Goal: Transaction & Acquisition: Purchase product/service

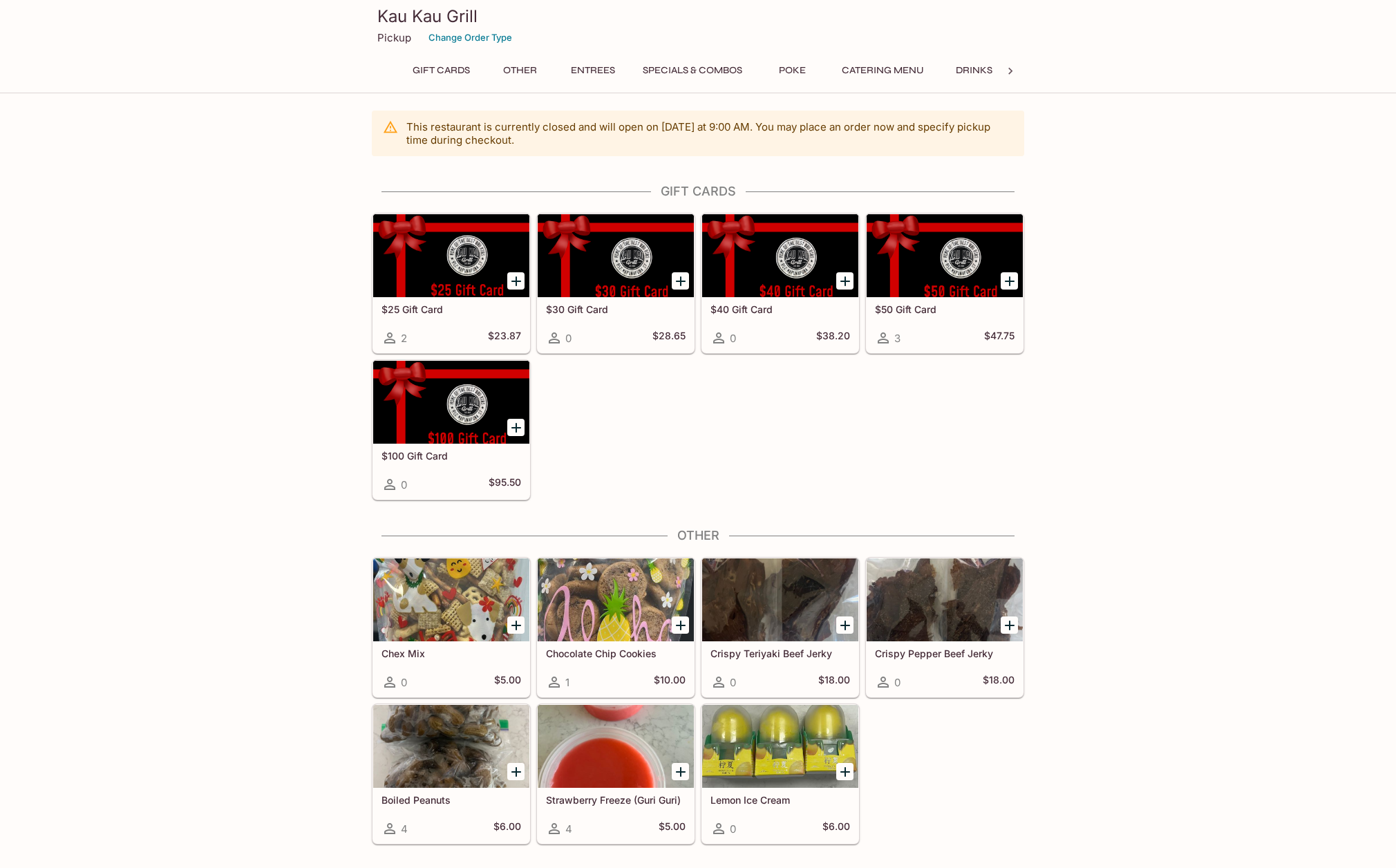
click at [587, 62] on button "Entrees" at bounding box center [593, 70] width 62 height 19
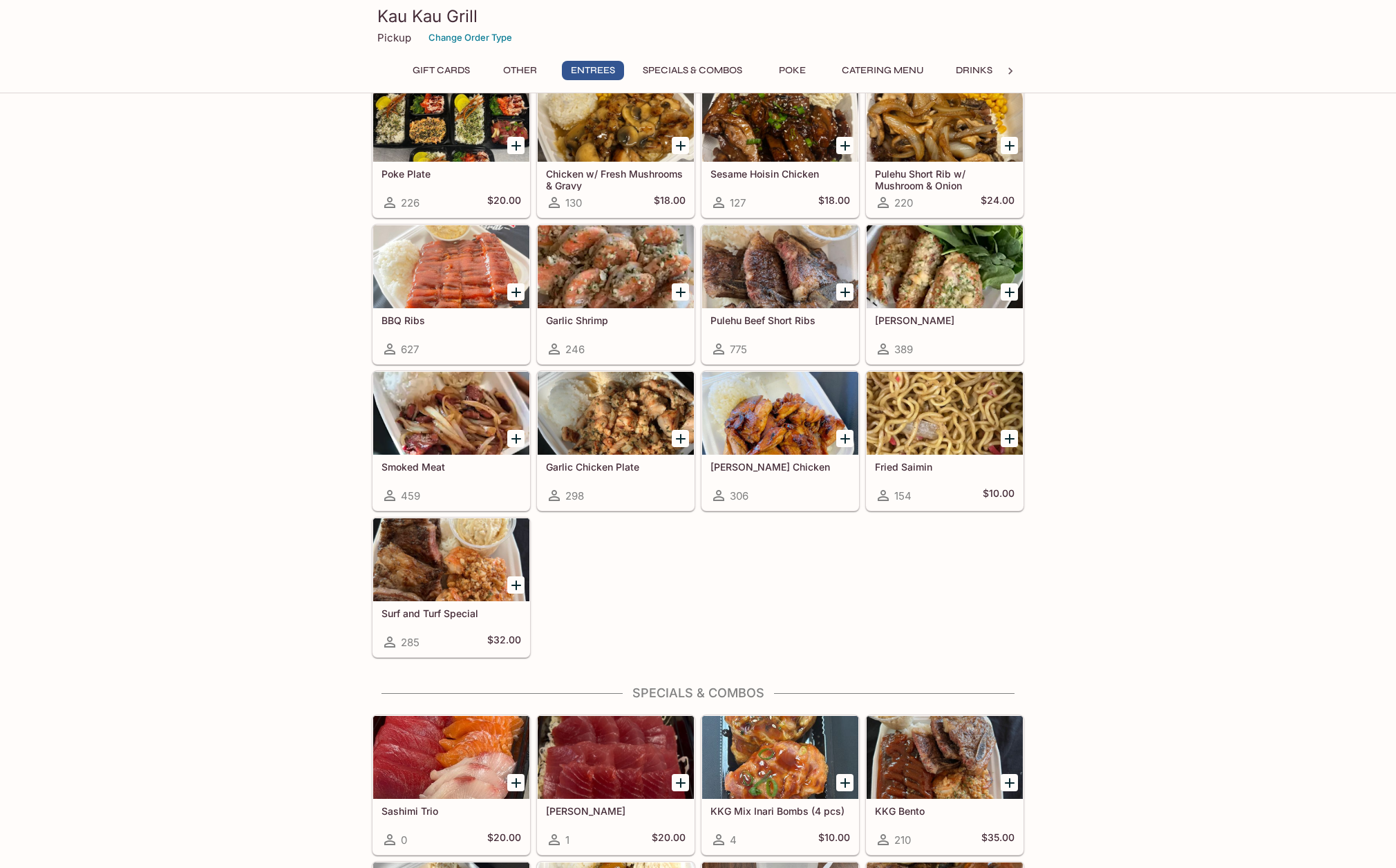
scroll to position [893, 0]
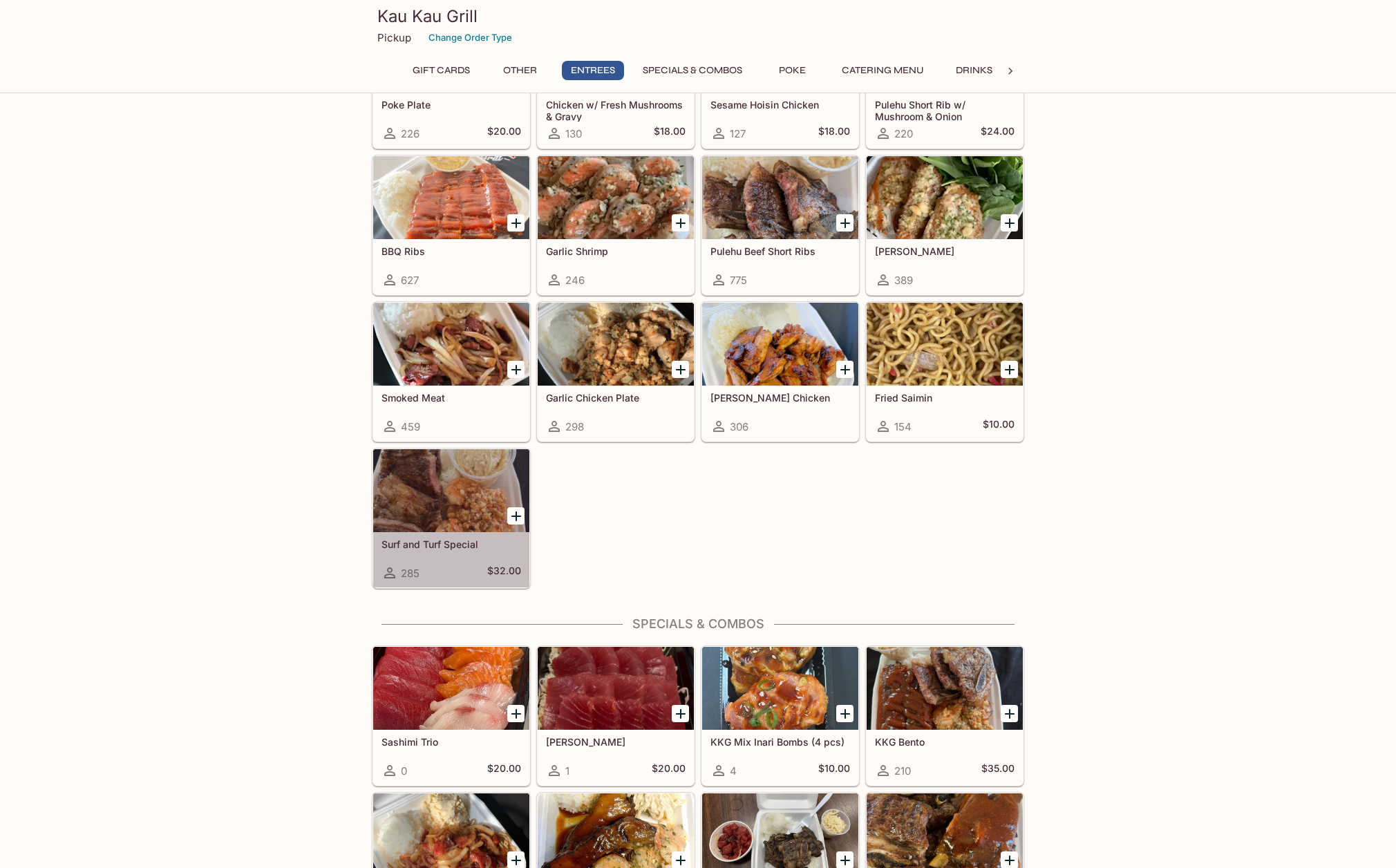
click at [412, 491] on div at bounding box center [450, 491] width 156 height 83
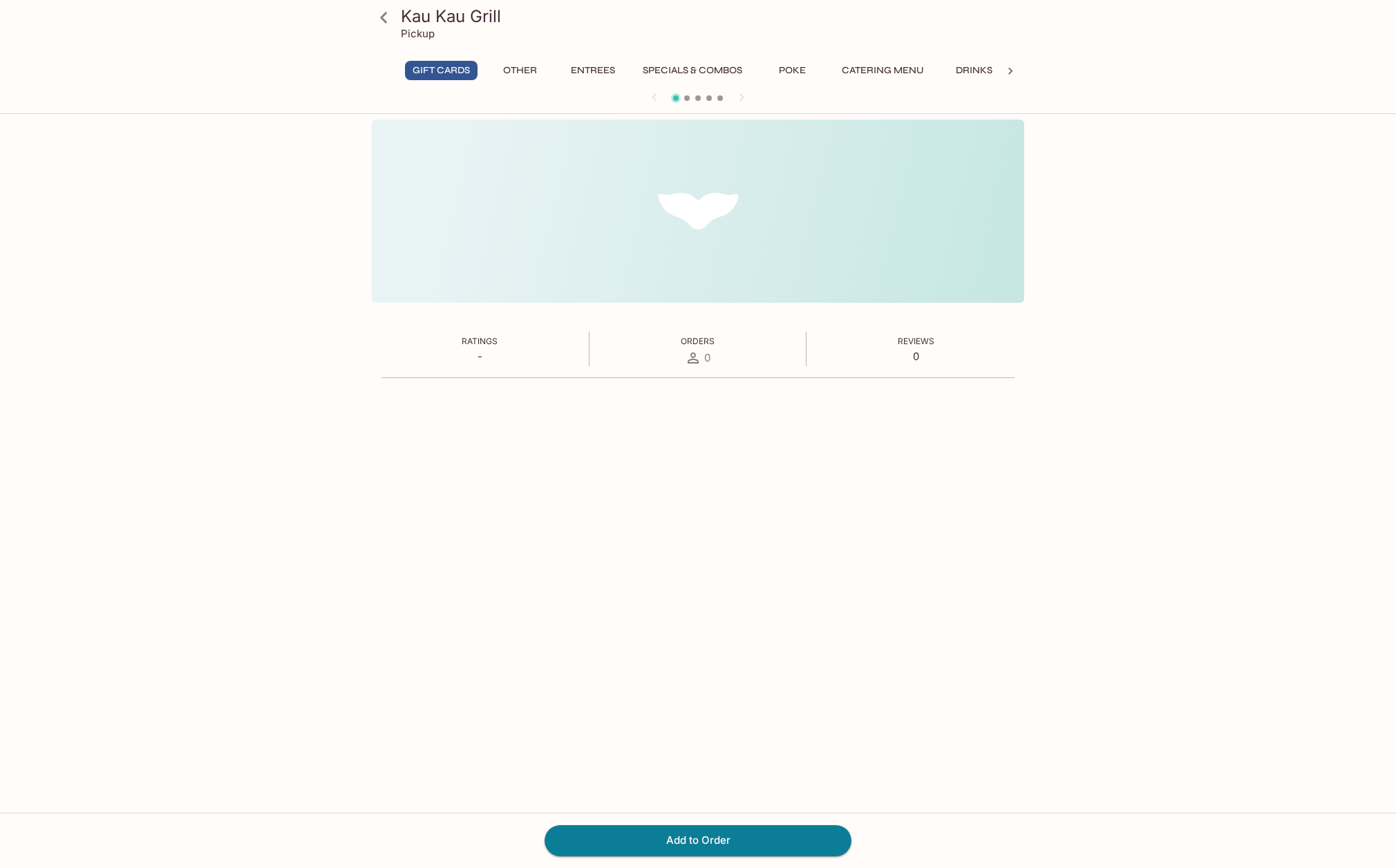
scroll to position [119, 0]
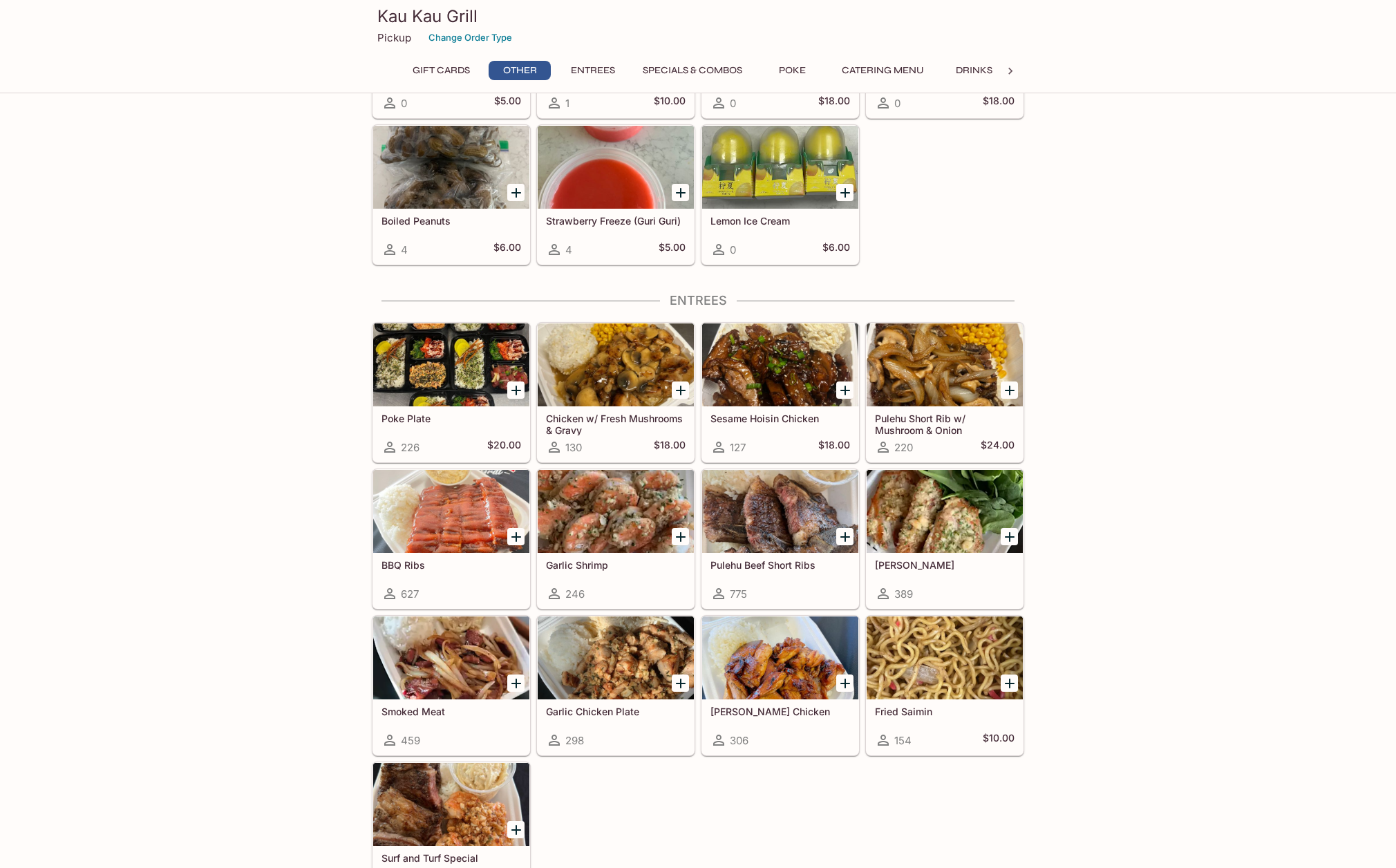
scroll to position [612, 0]
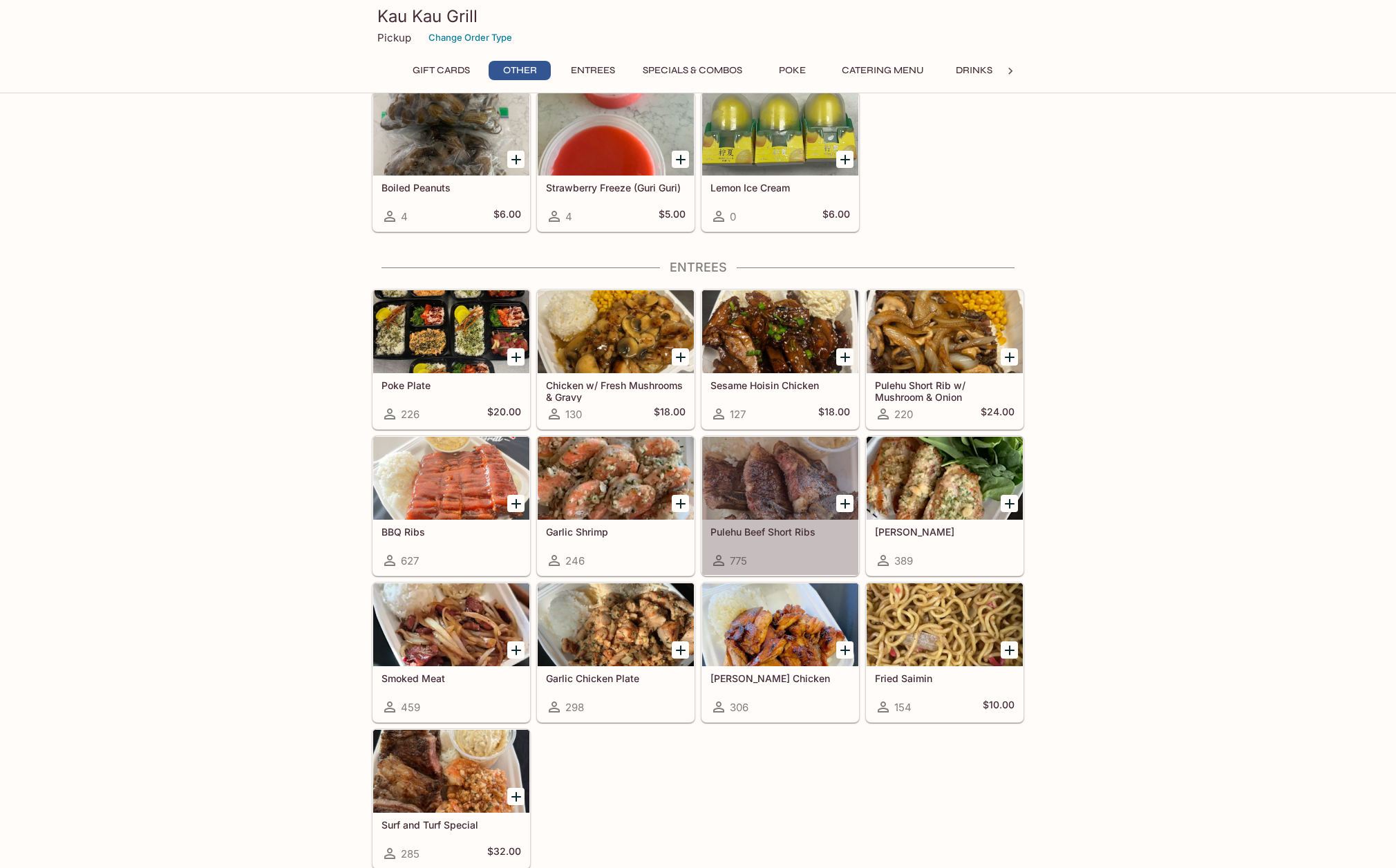
click at [760, 476] on div at bounding box center [780, 478] width 156 height 83
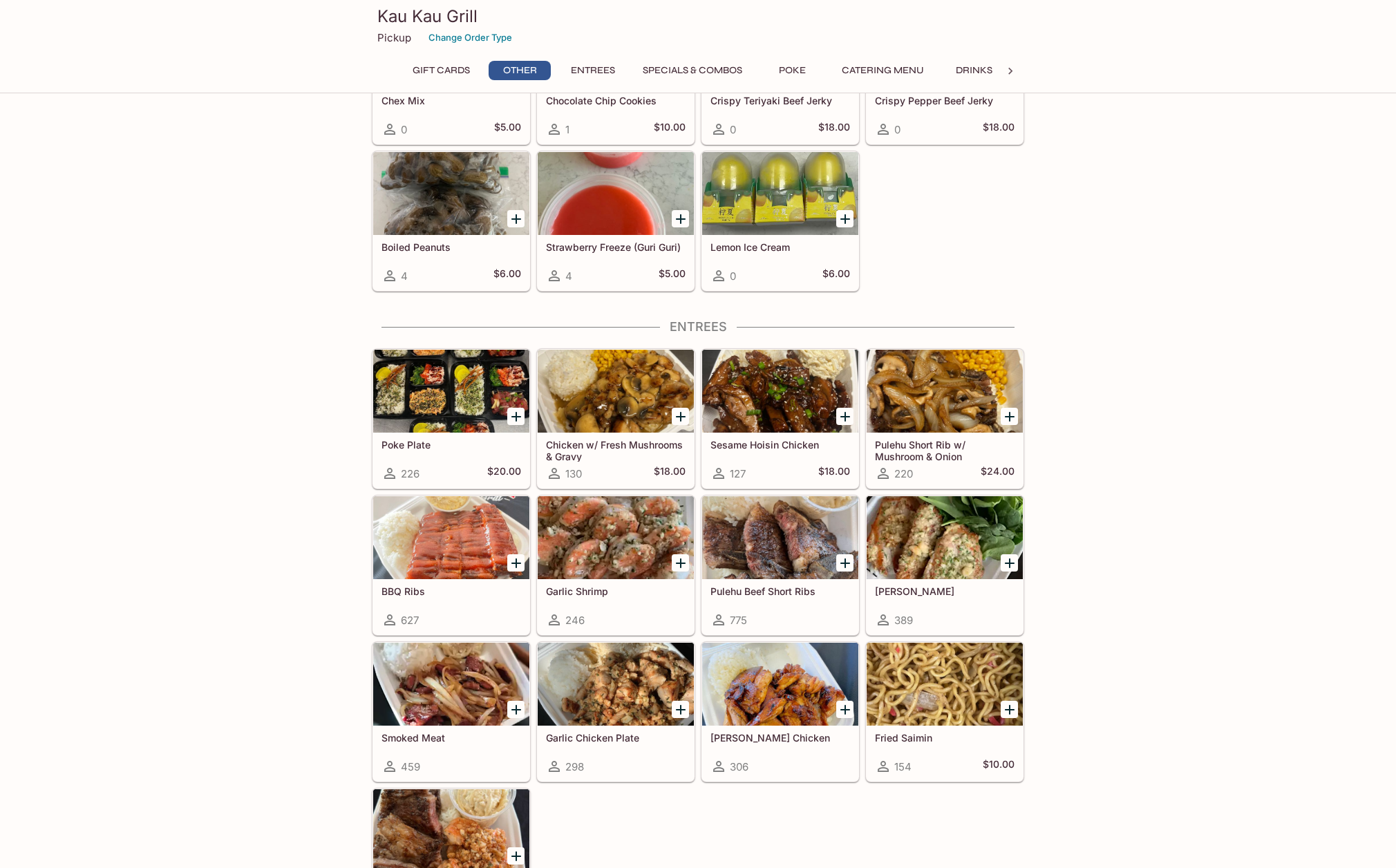
scroll to position [691, 0]
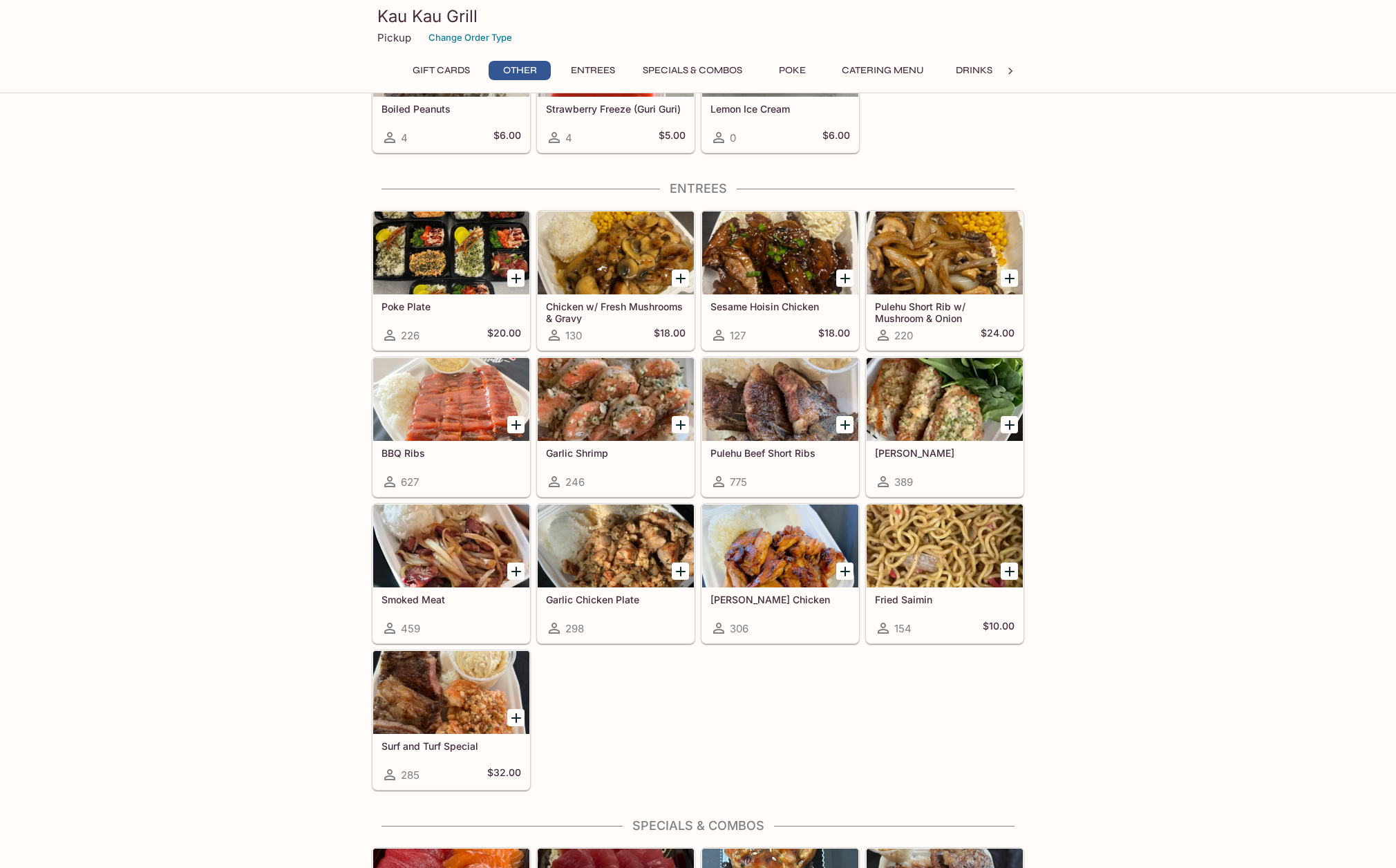
click at [904, 418] on div at bounding box center [944, 399] width 156 height 83
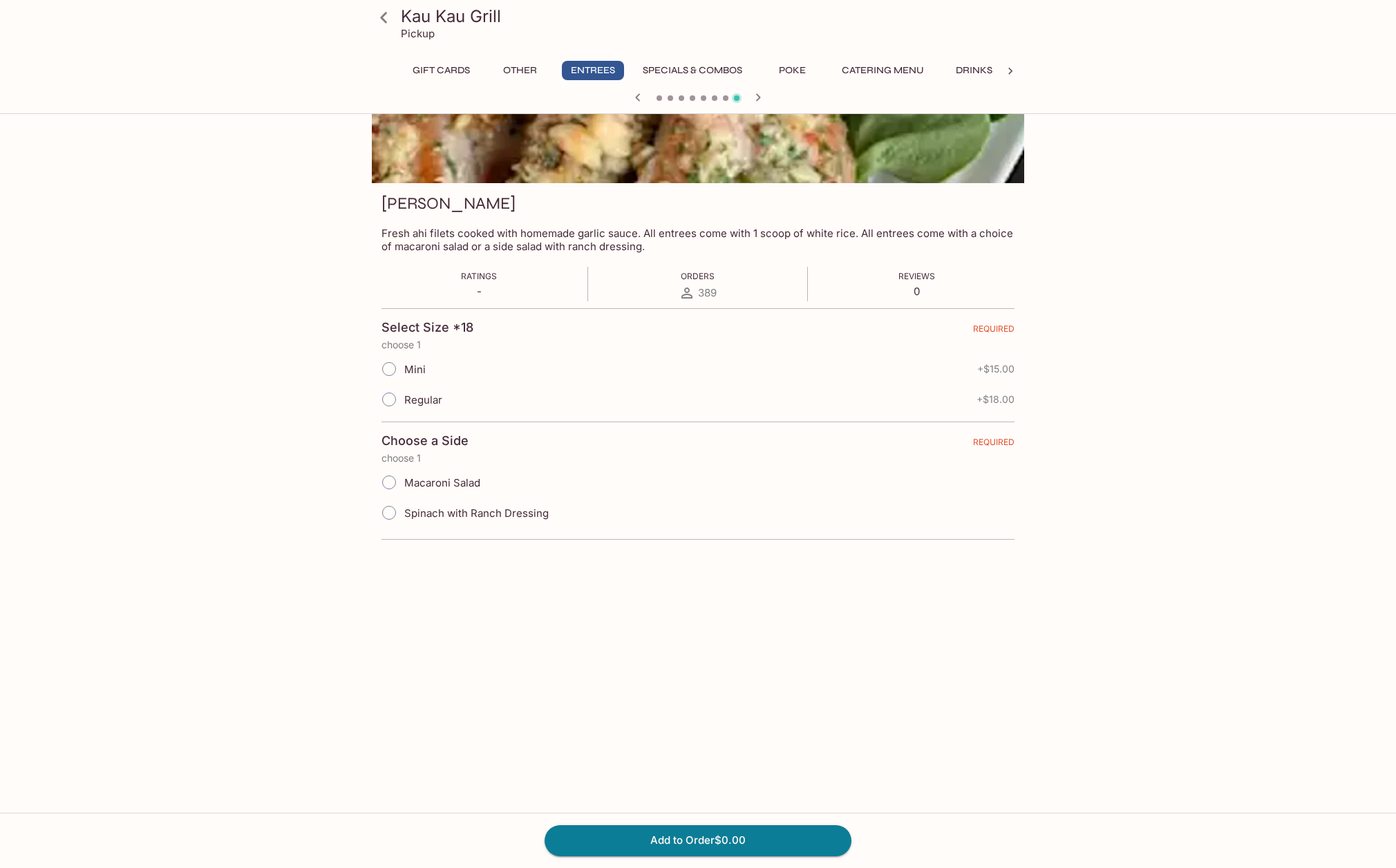
scroll to position [119, 0]
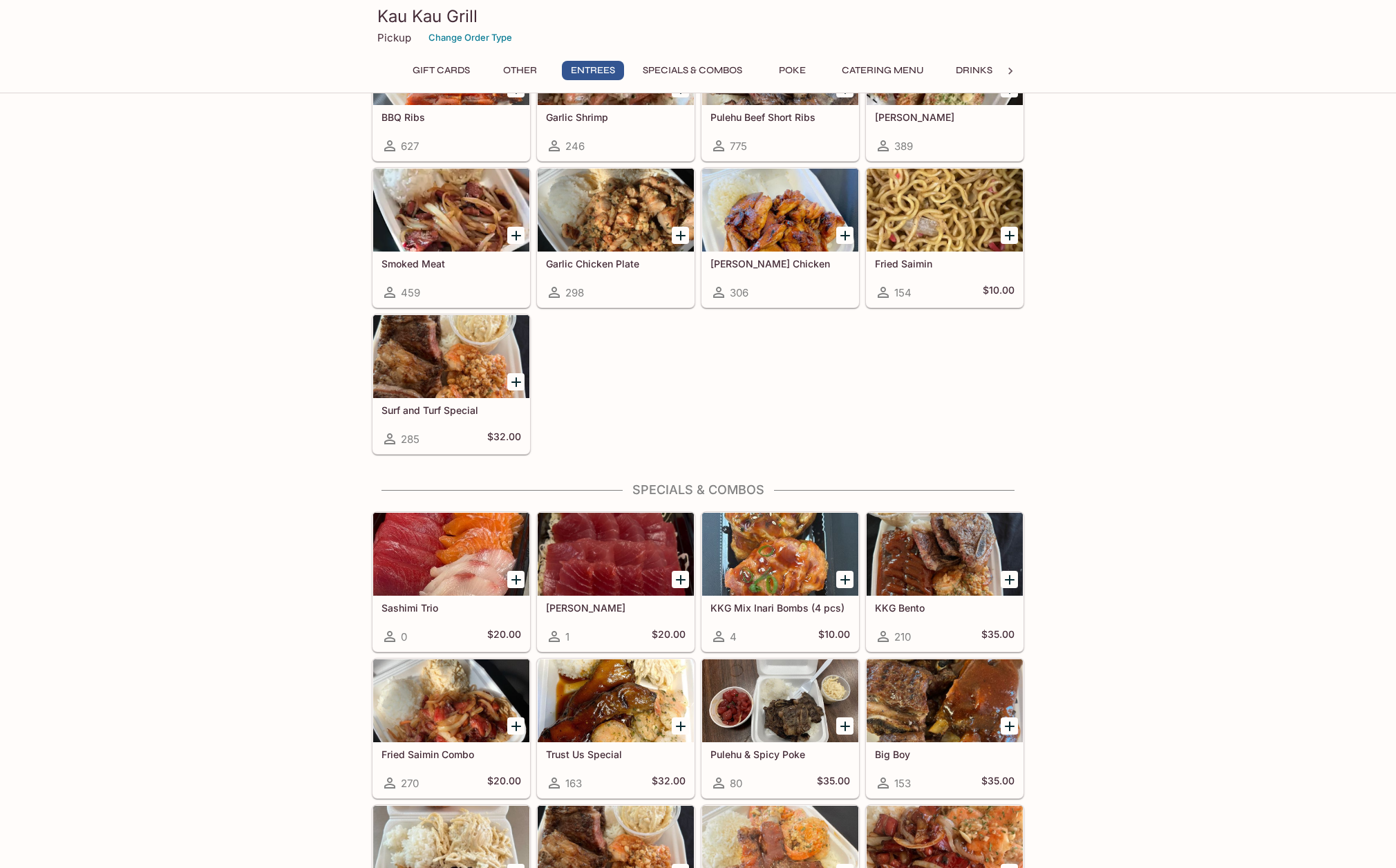
scroll to position [1235, 0]
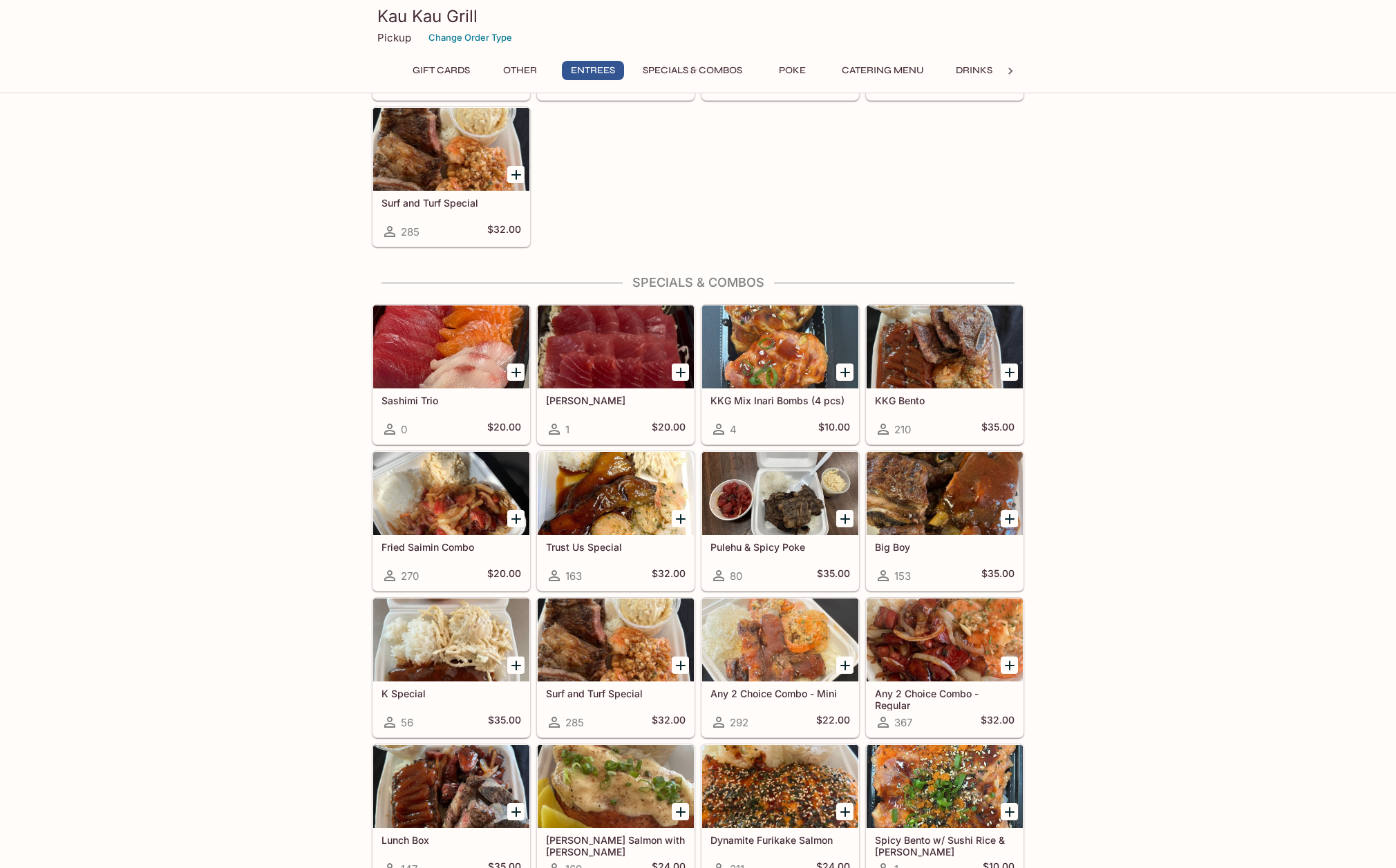
click at [757, 488] on div at bounding box center [780, 493] width 156 height 83
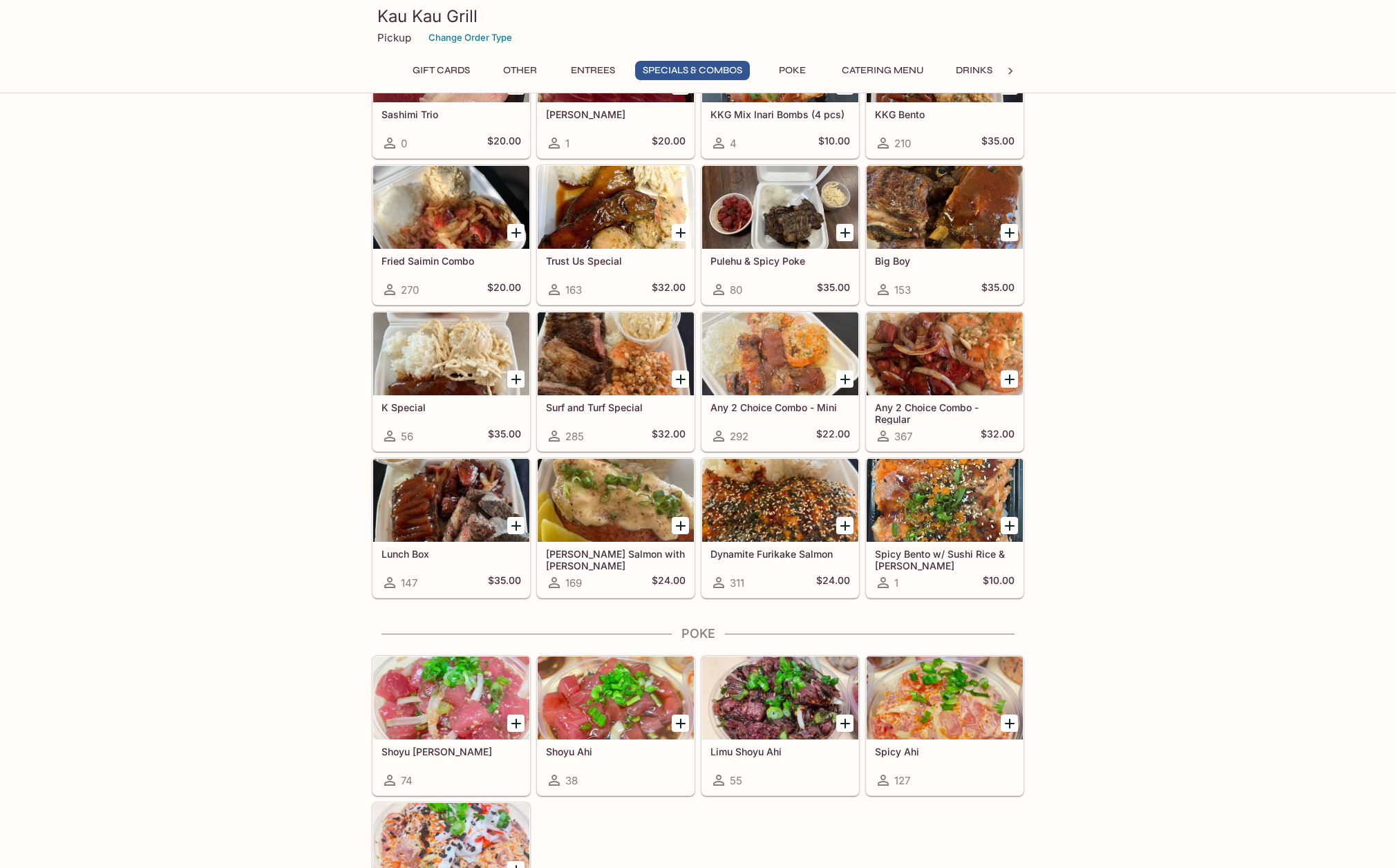
scroll to position [1579, 0]
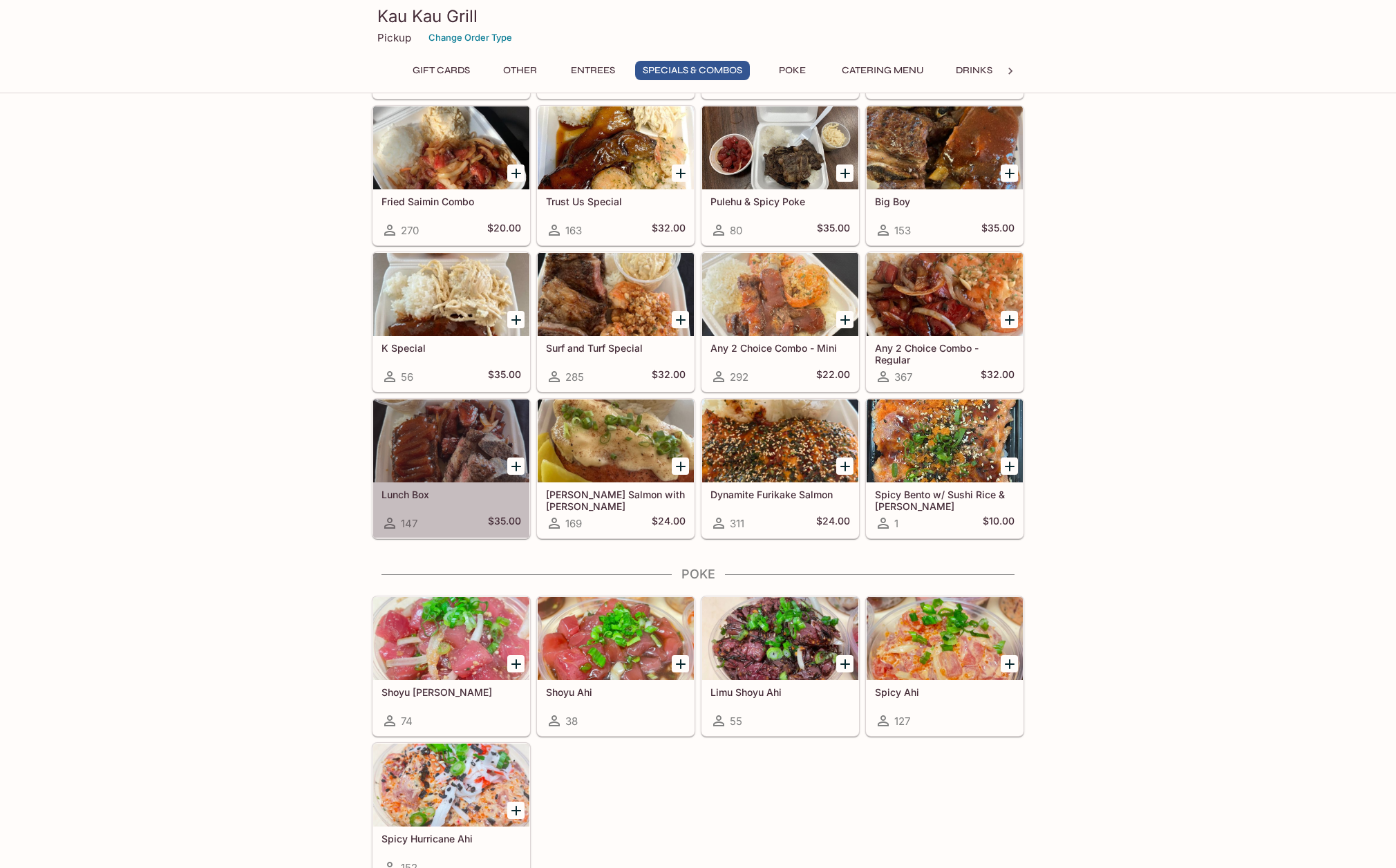
click at [432, 447] on div at bounding box center [450, 440] width 156 height 83
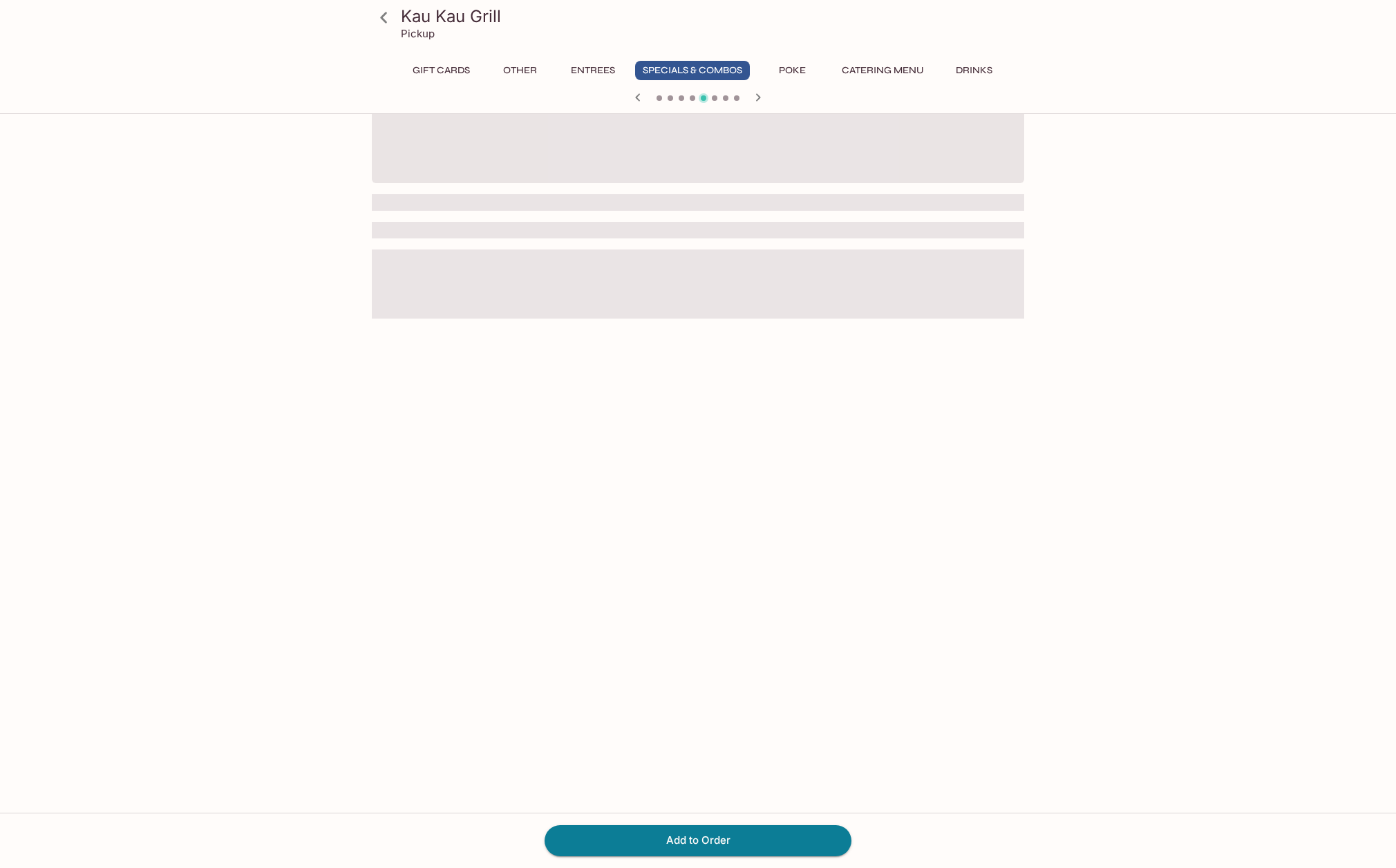
scroll to position [119, 0]
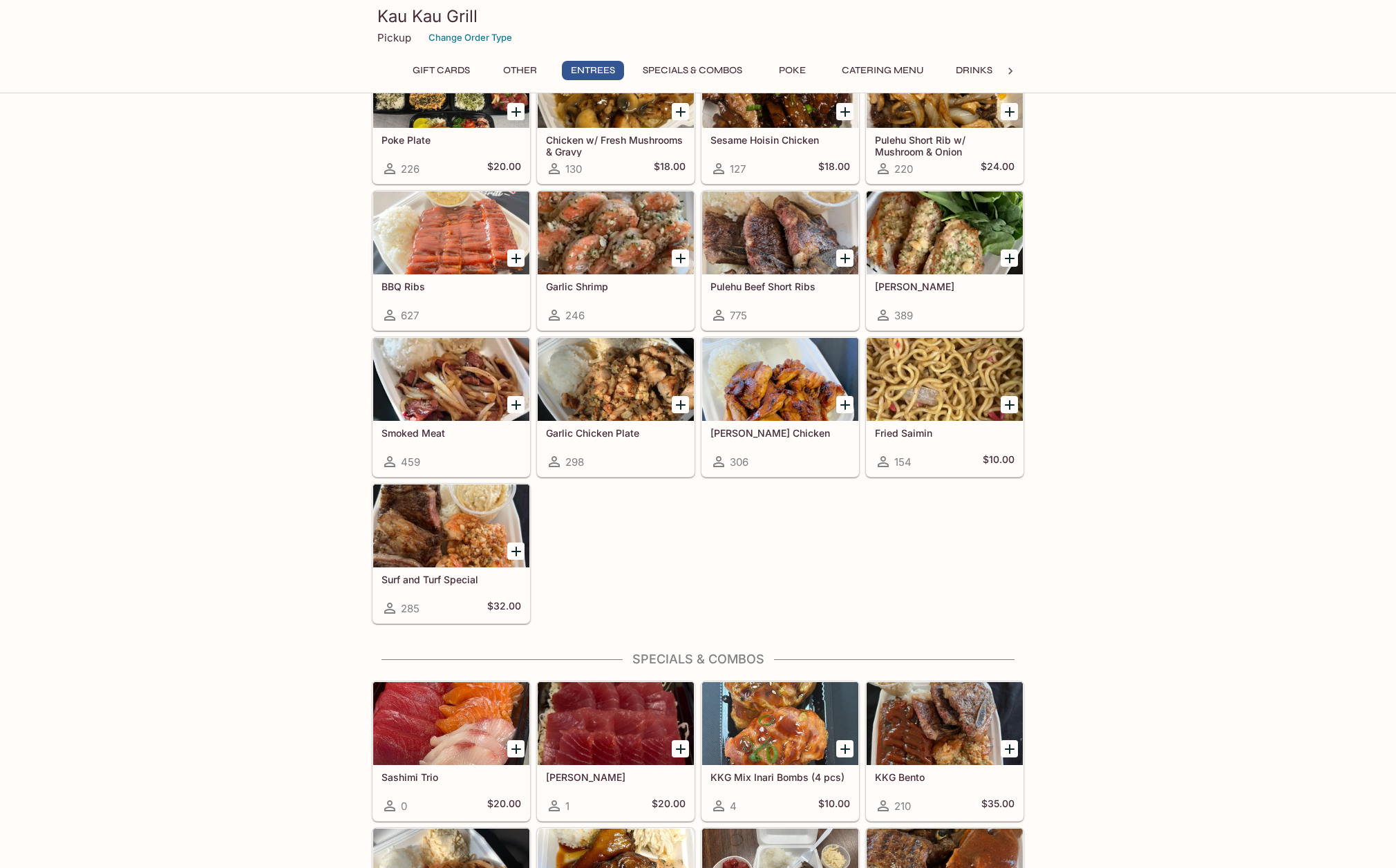
scroll to position [841, 0]
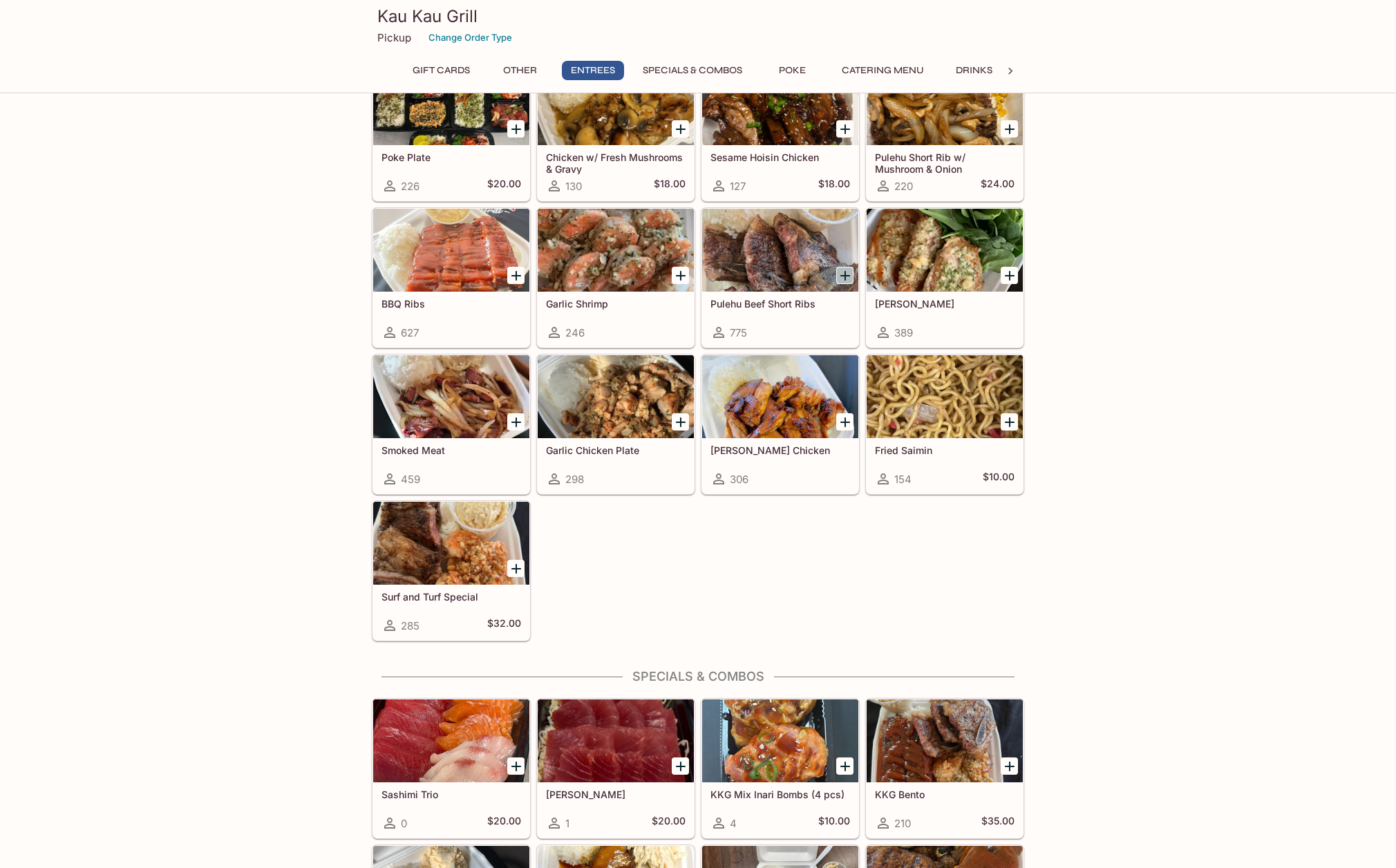
click at [842, 275] on icon "Add Pulehu Beef Short Ribs" at bounding box center [845, 275] width 10 height 10
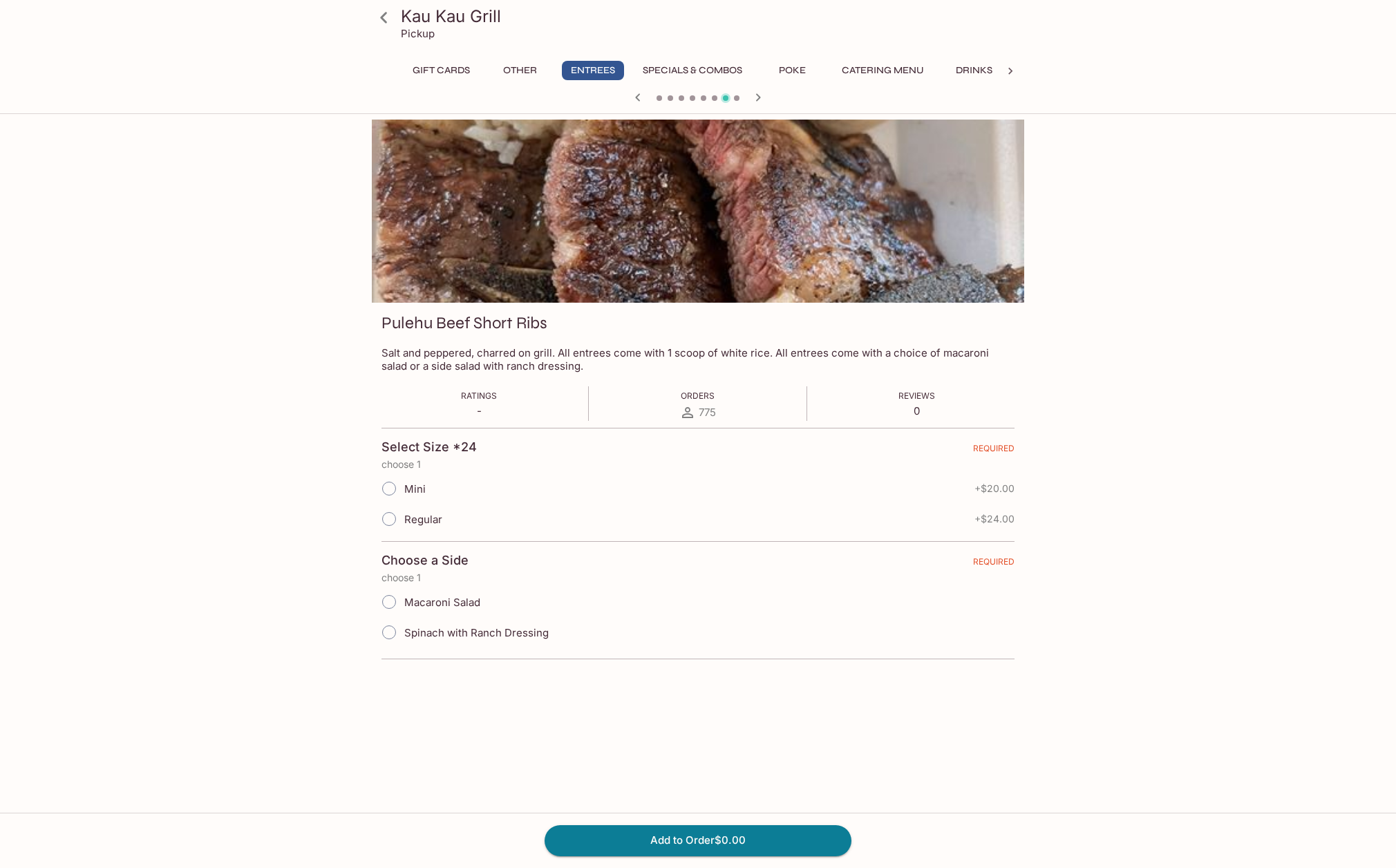
scroll to position [119, 0]
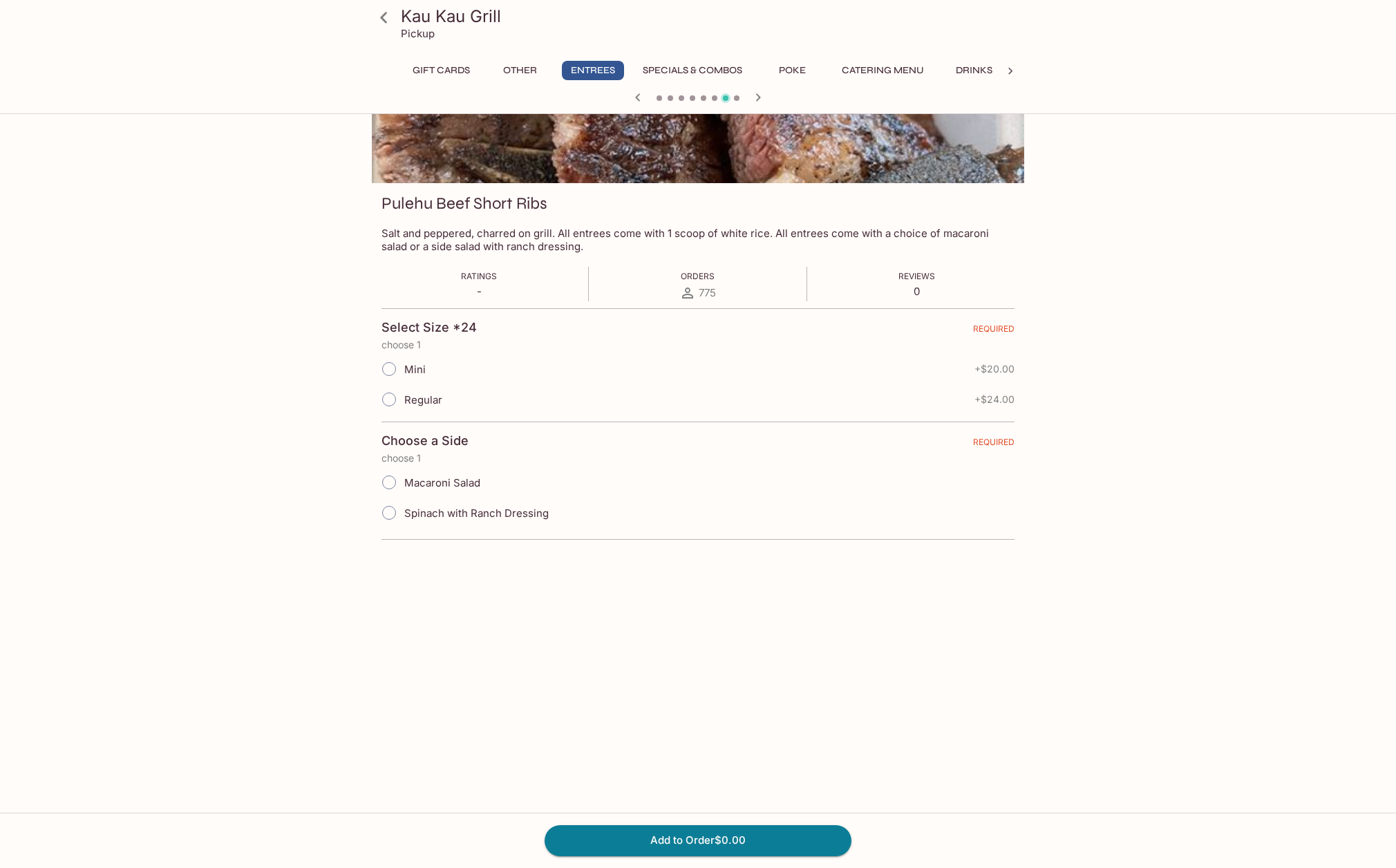
drag, startPoint x: 790, startPoint y: 98, endPoint x: 104, endPoint y: 86, distance: 686.1
click at [372, 86] on div at bounding box center [698, 91] width 652 height 183
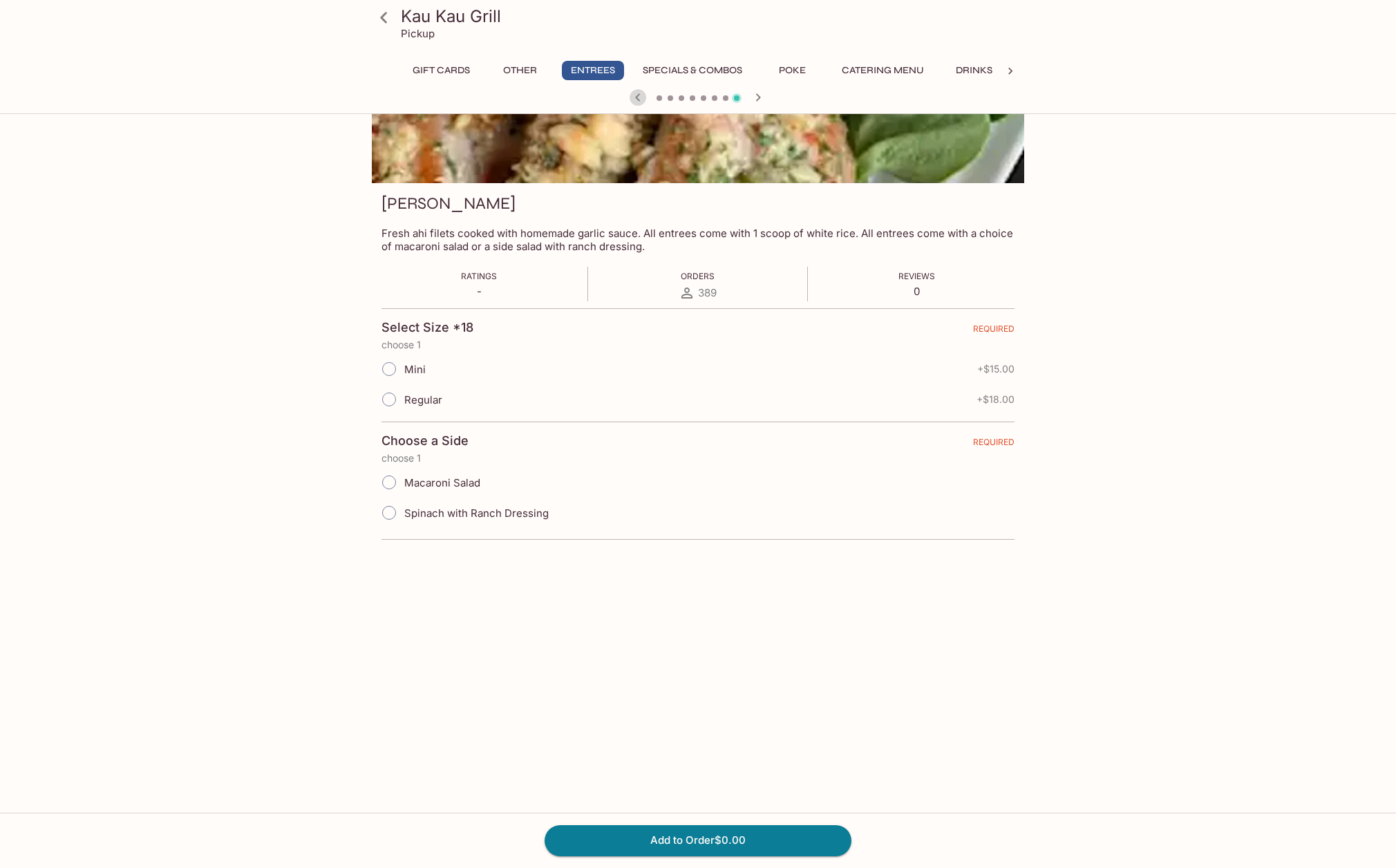
click at [635, 98] on icon "button" at bounding box center [637, 98] width 16 height 16
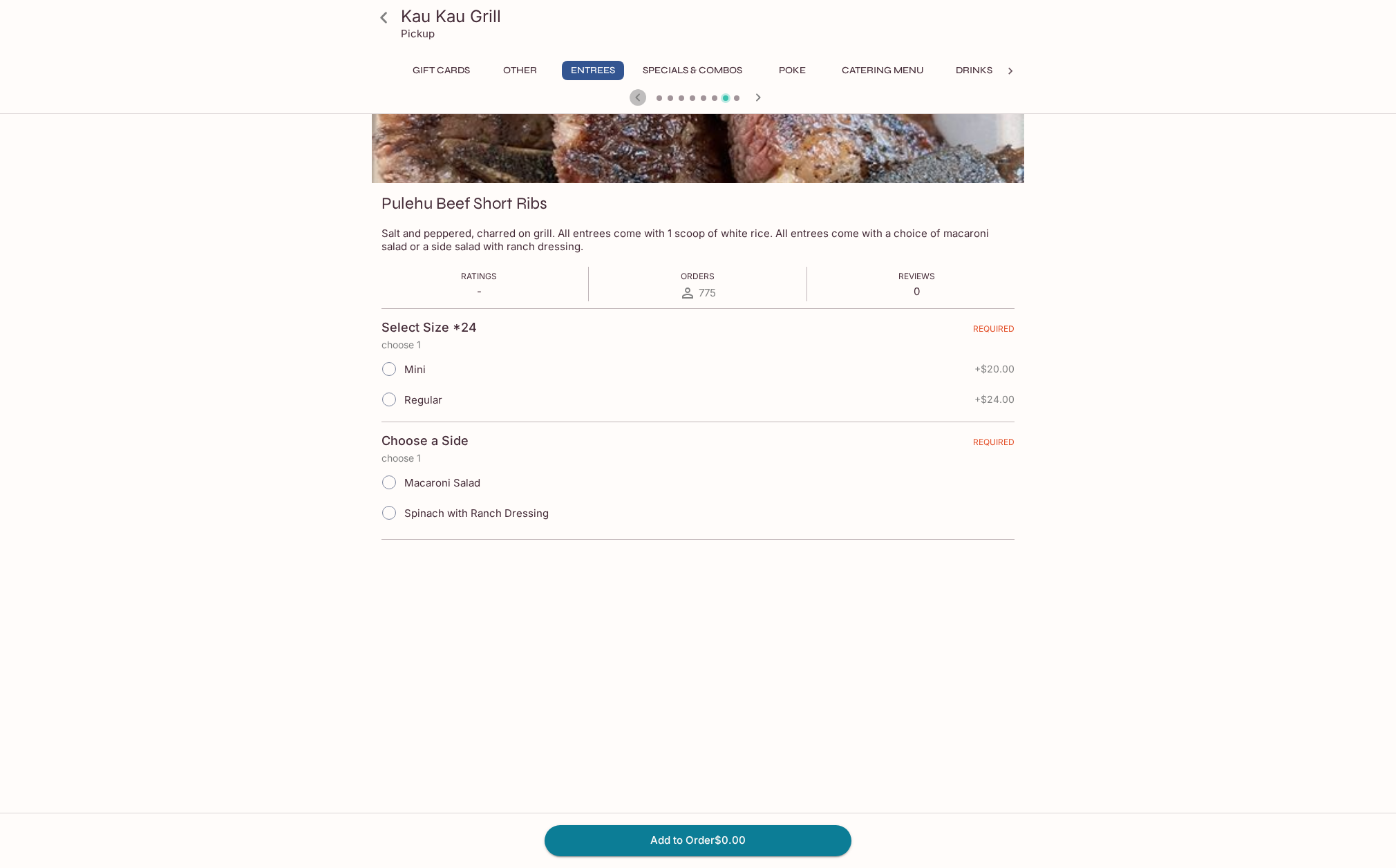
click at [635, 98] on icon "button" at bounding box center [637, 98] width 16 height 16
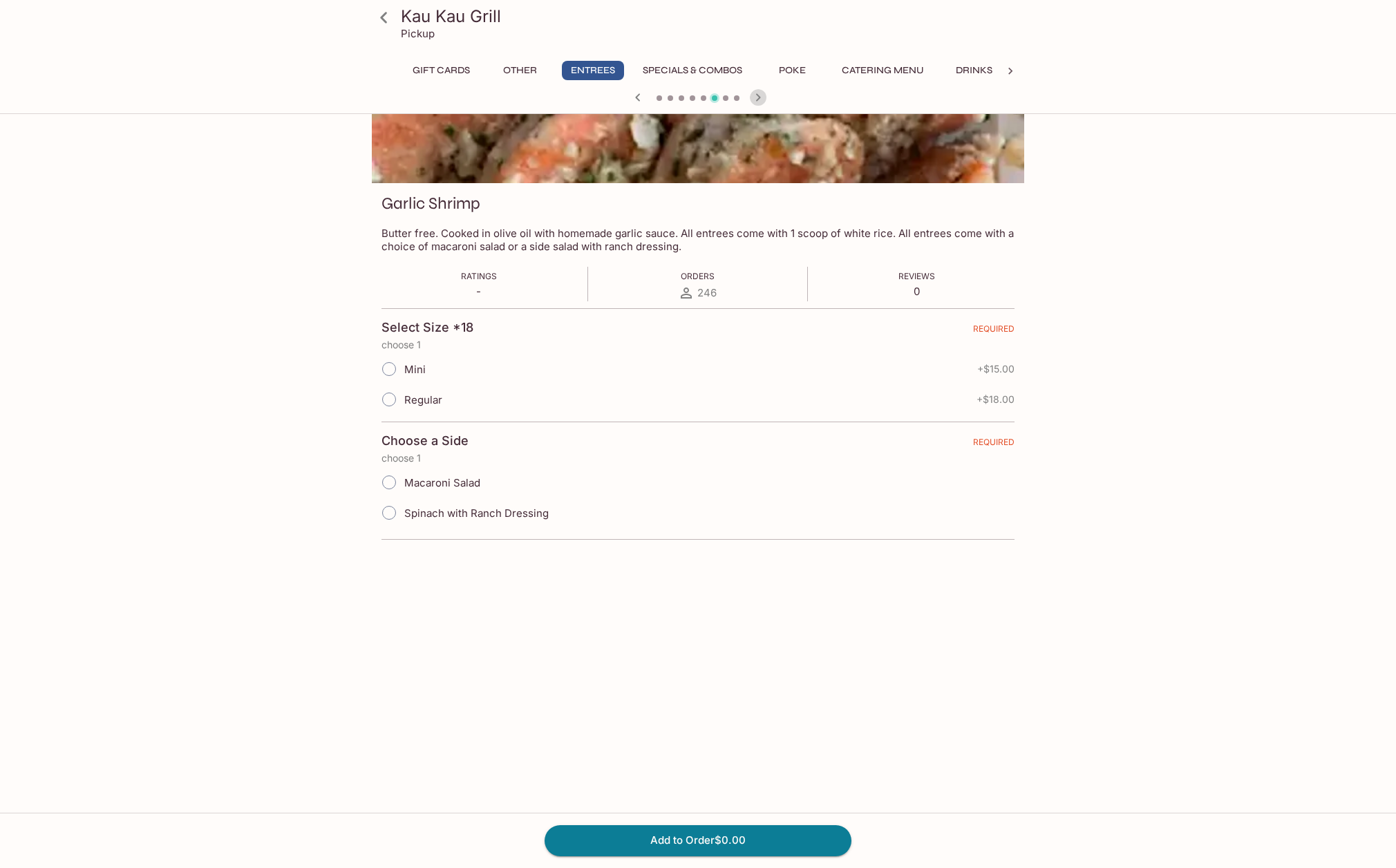
click at [759, 98] on icon "button" at bounding box center [758, 97] width 5 height 7
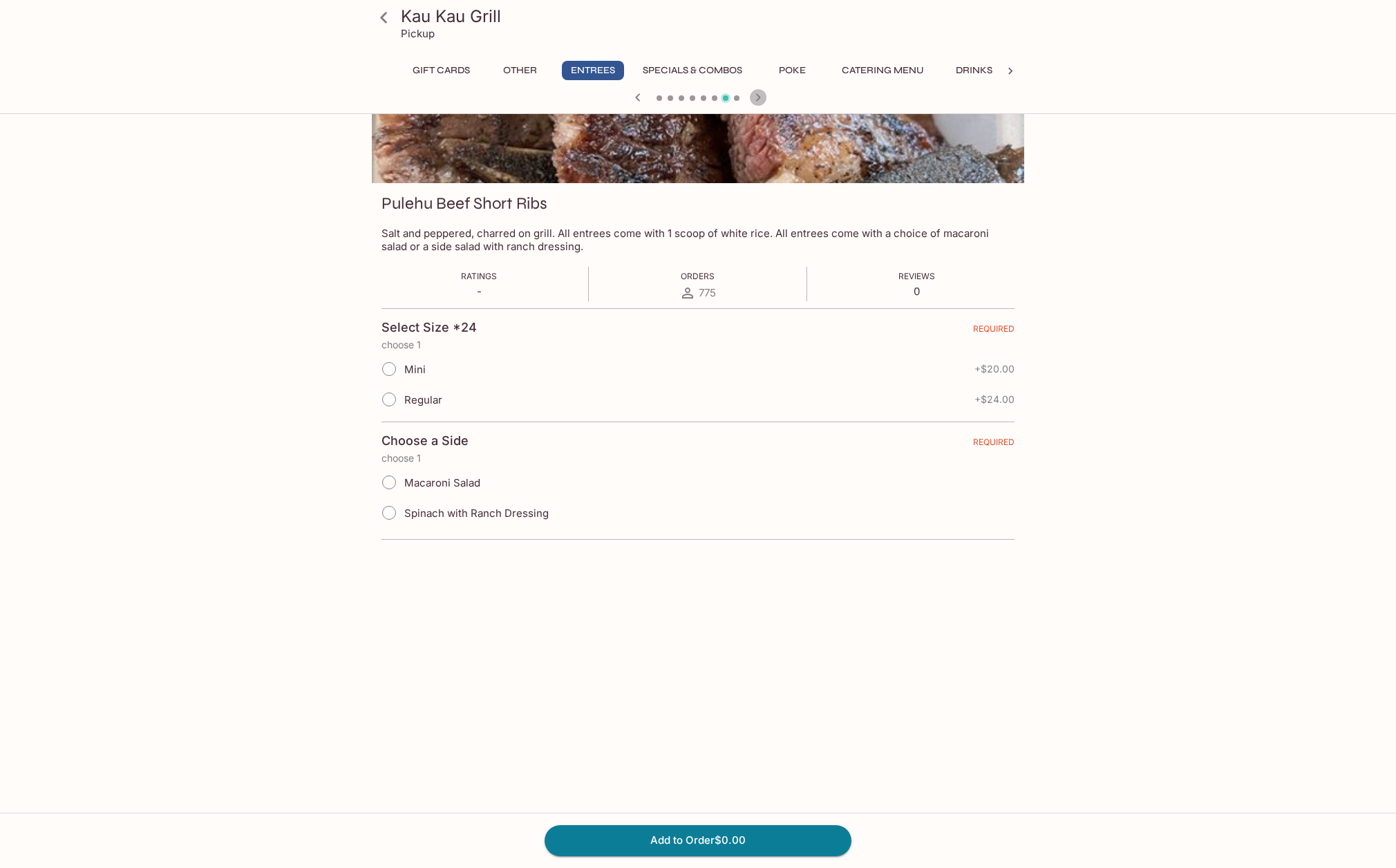
click at [759, 98] on icon "button" at bounding box center [758, 97] width 5 height 7
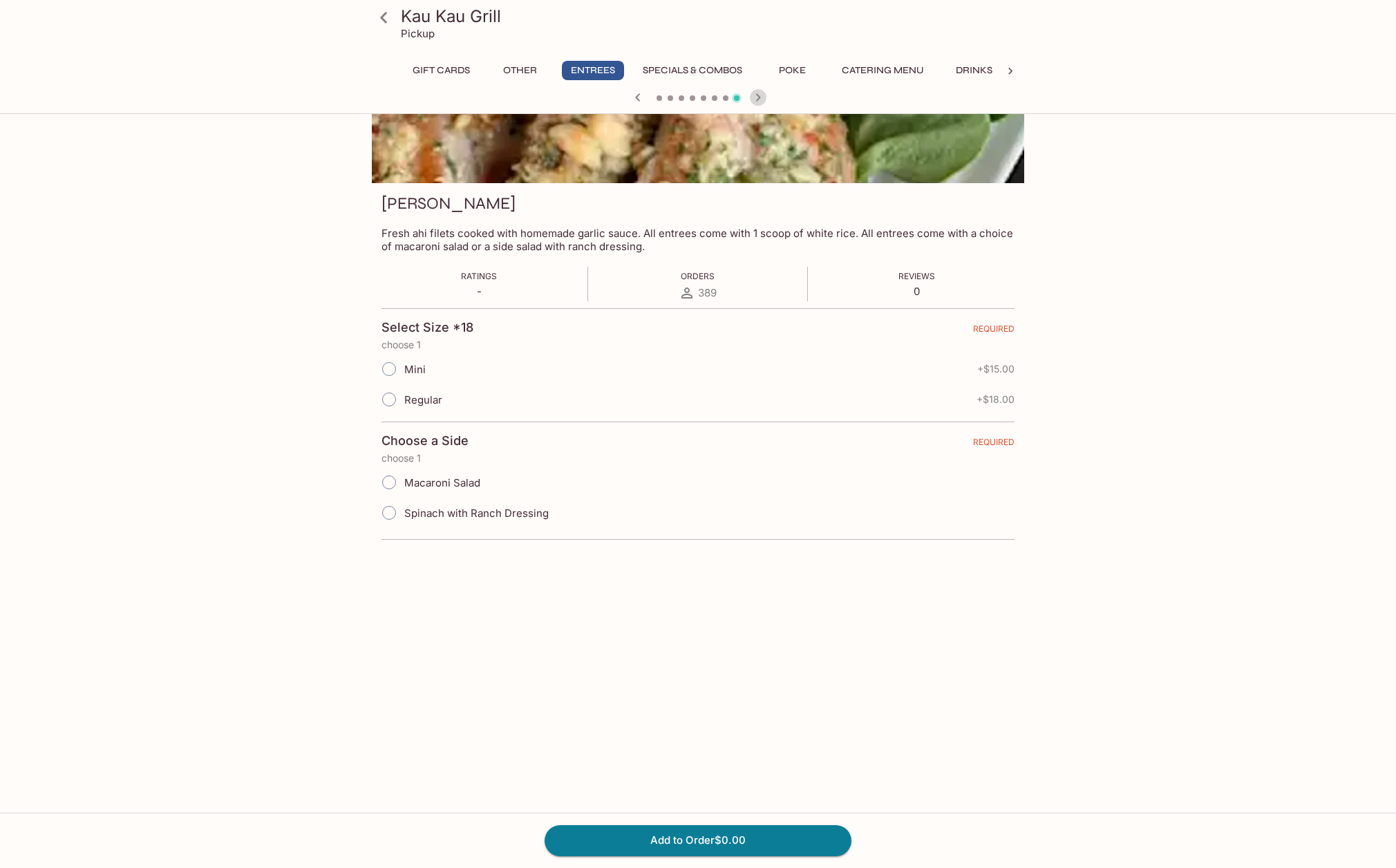
click at [759, 98] on icon "button" at bounding box center [758, 97] width 5 height 7
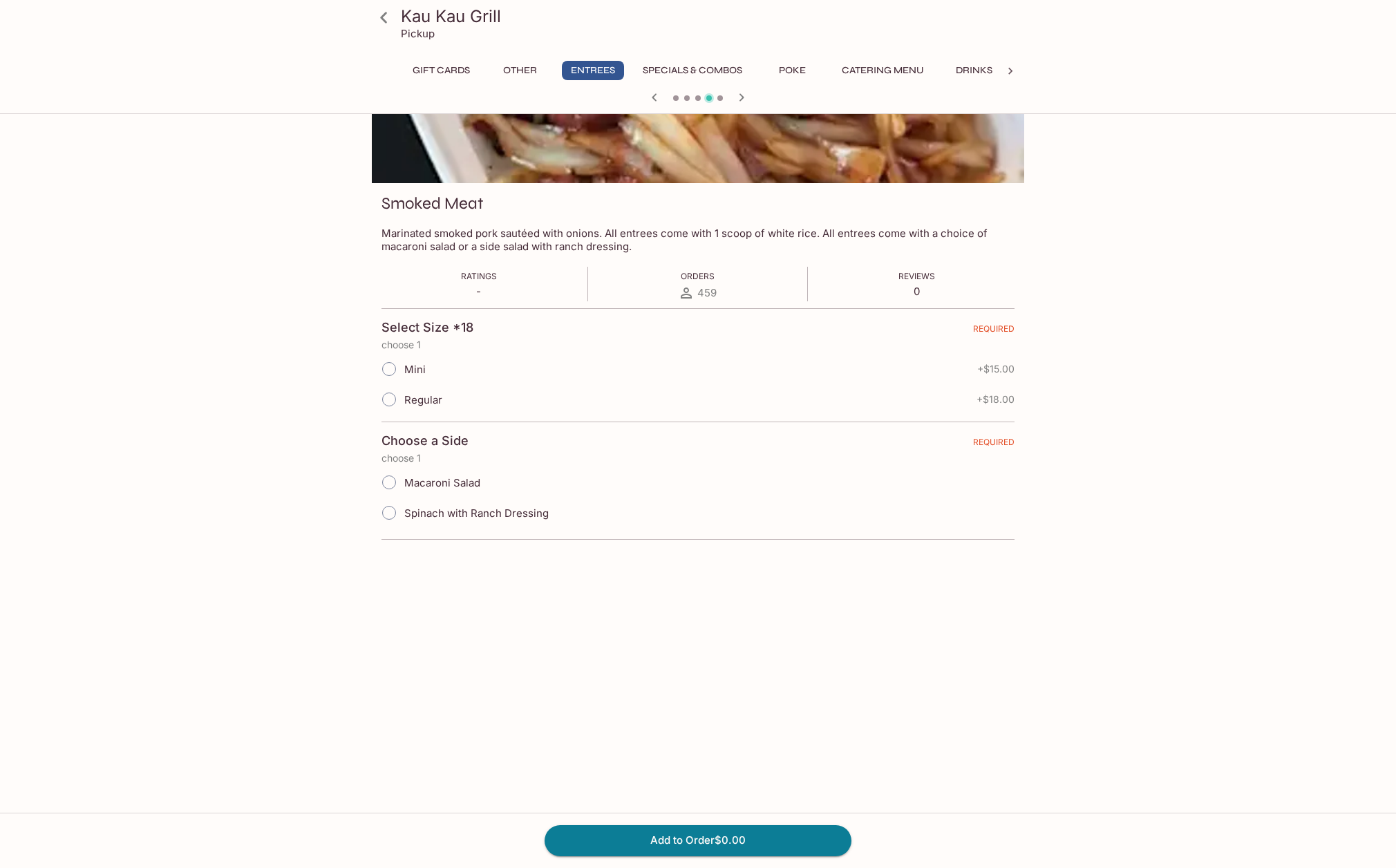
click at [759, 98] on div at bounding box center [698, 98] width 664 height 21
click at [386, 20] on icon at bounding box center [384, 17] width 25 height 25
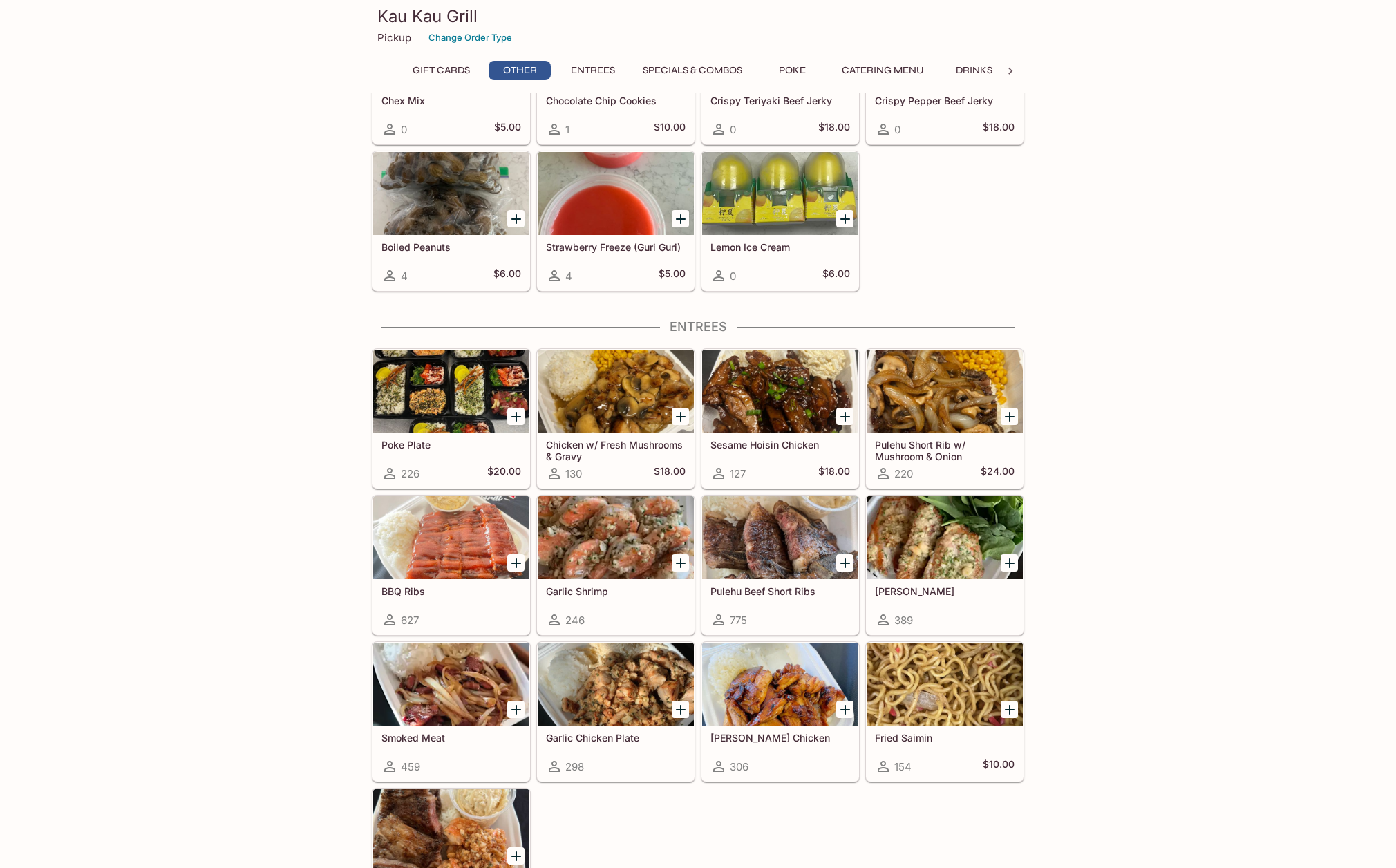
scroll to position [621, 0]
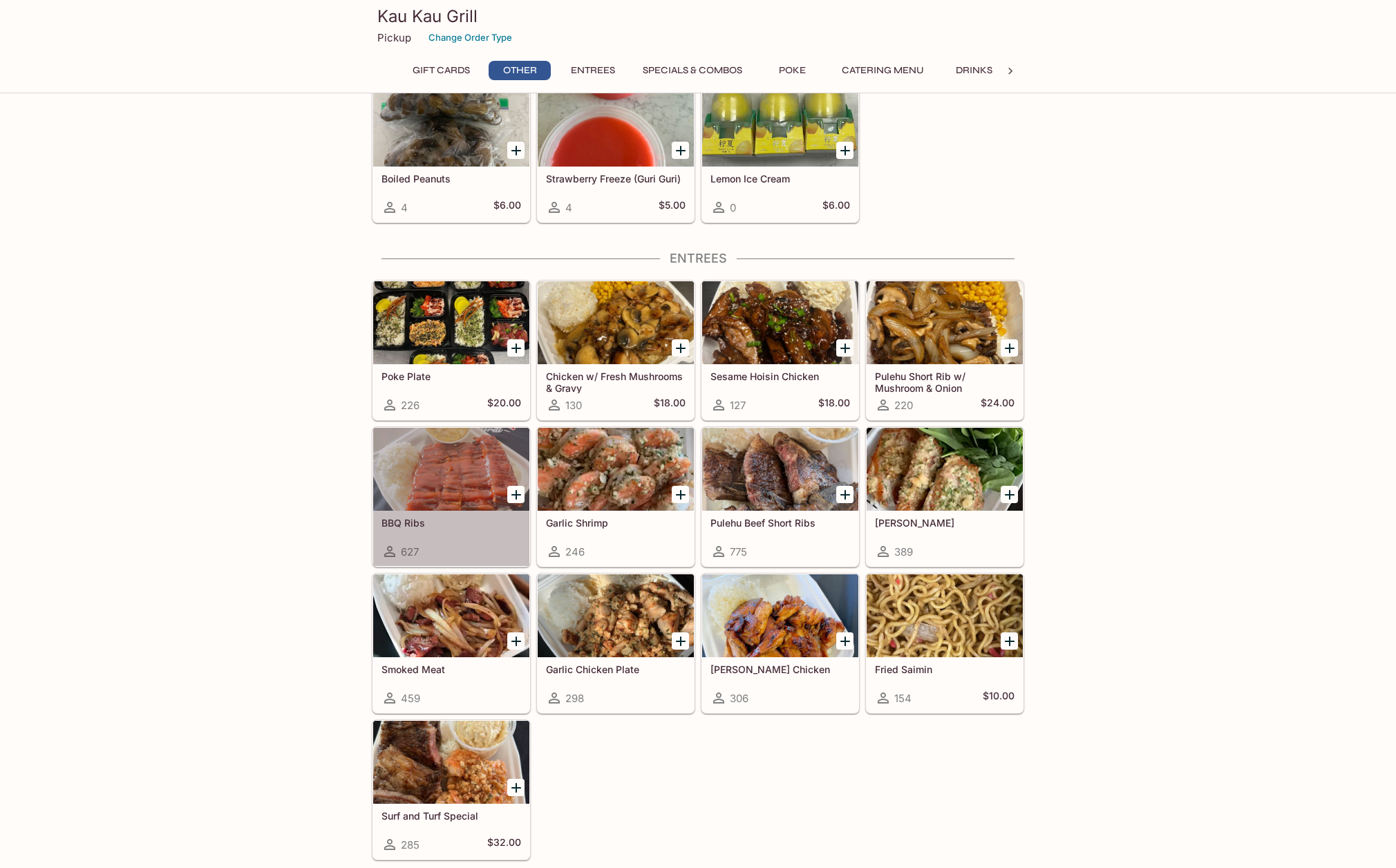
click at [396, 518] on h5 "BBQ Ribs" at bounding box center [450, 522] width 140 height 12
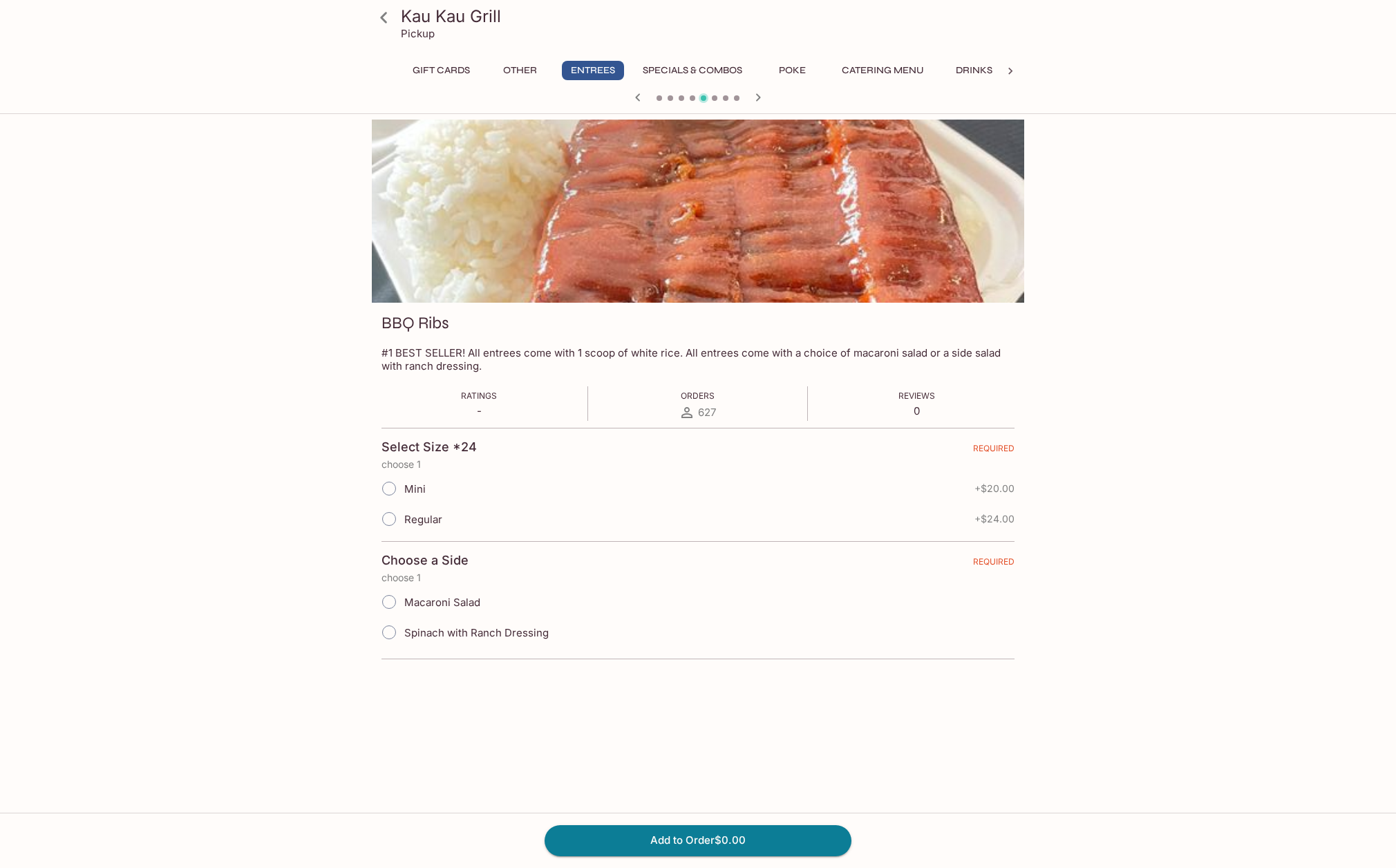
scroll to position [119, 0]
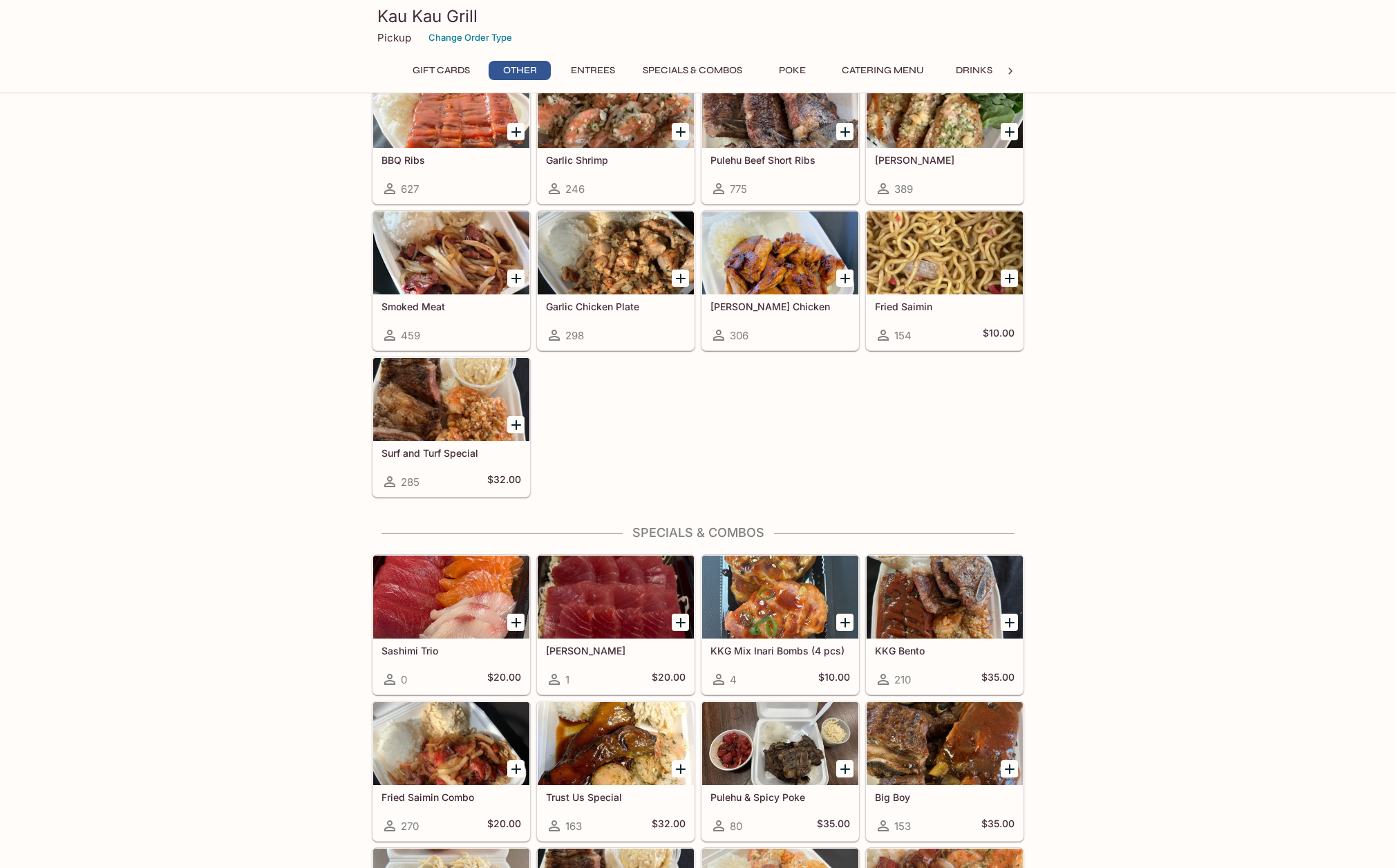
scroll to position [553, 0]
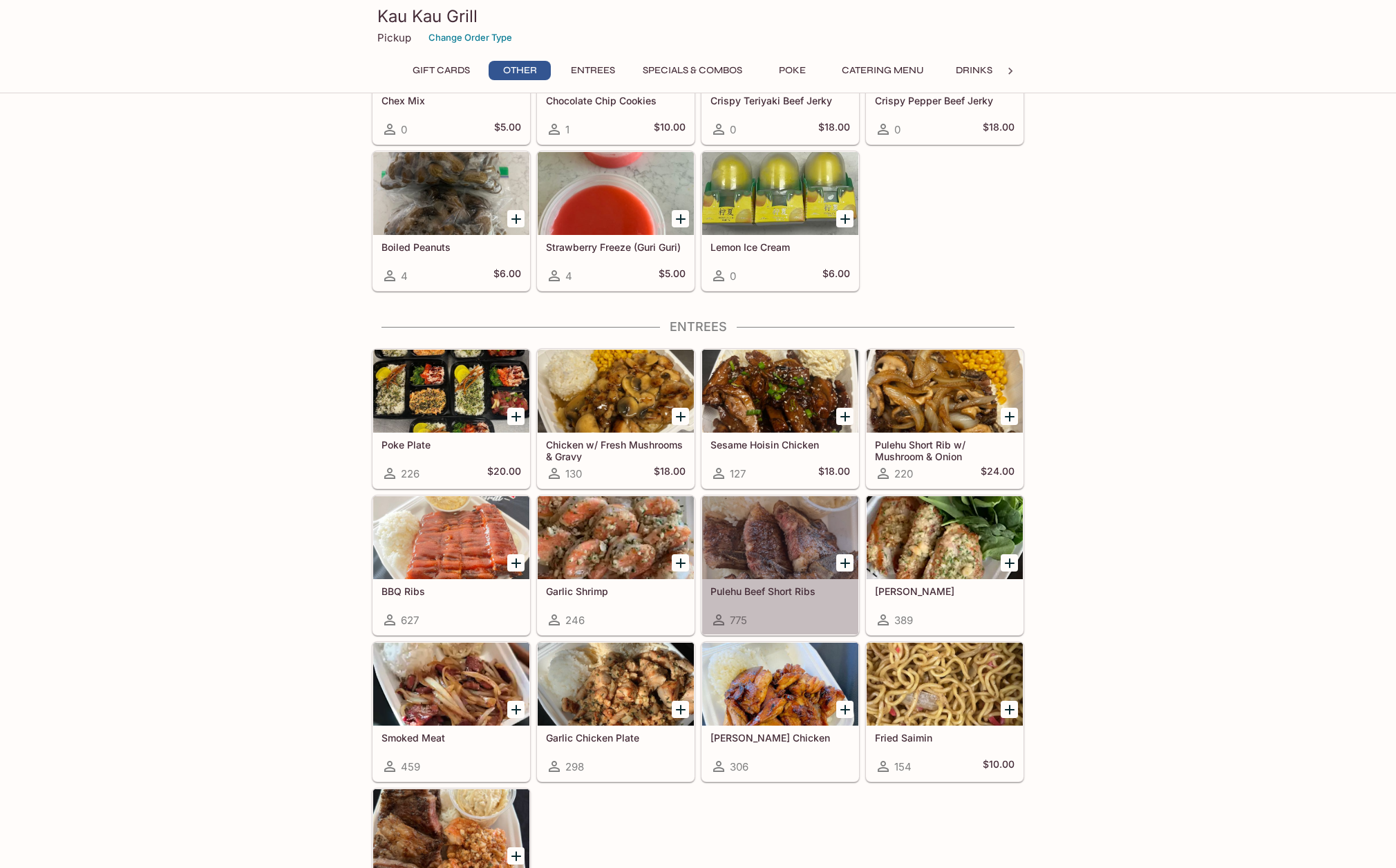
click at [766, 534] on div at bounding box center [780, 537] width 156 height 83
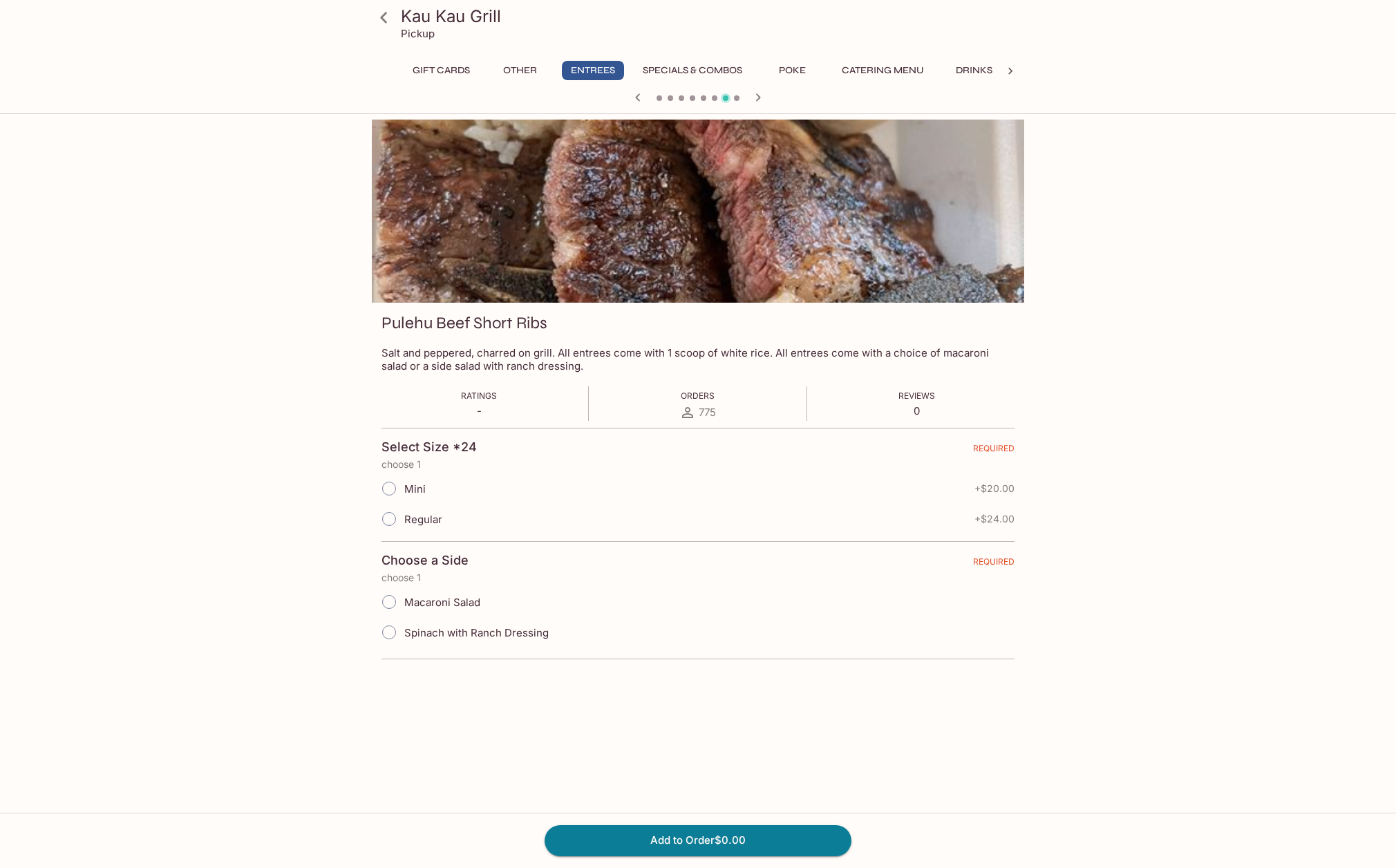
scroll to position [119, 0]
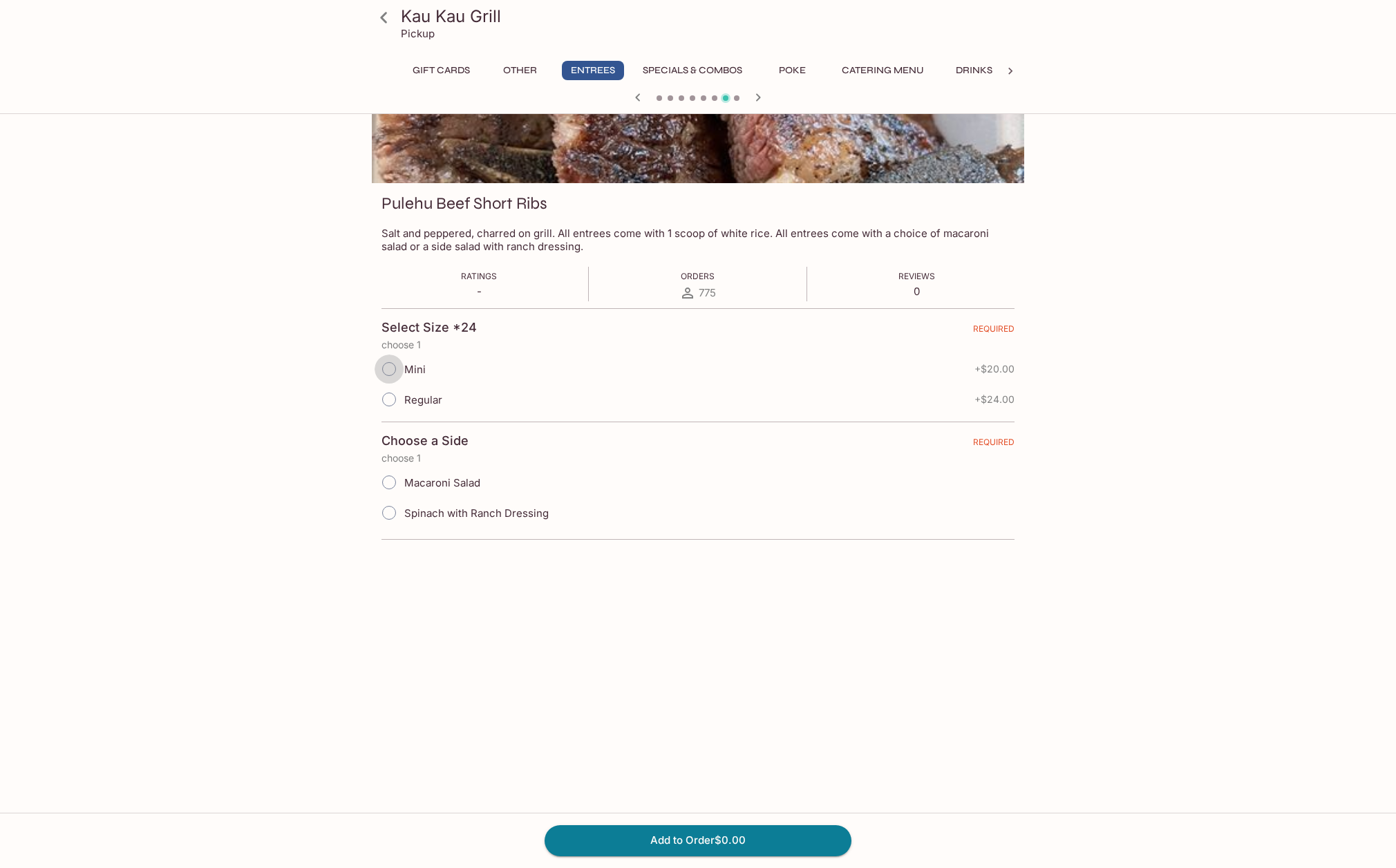
click at [384, 371] on input "Mini" at bounding box center [389, 369] width 29 height 29
radio input "true"
click at [388, 397] on input "Regular" at bounding box center [389, 399] width 29 height 29
radio input "true"
click at [388, 370] on input "Mini" at bounding box center [389, 369] width 29 height 29
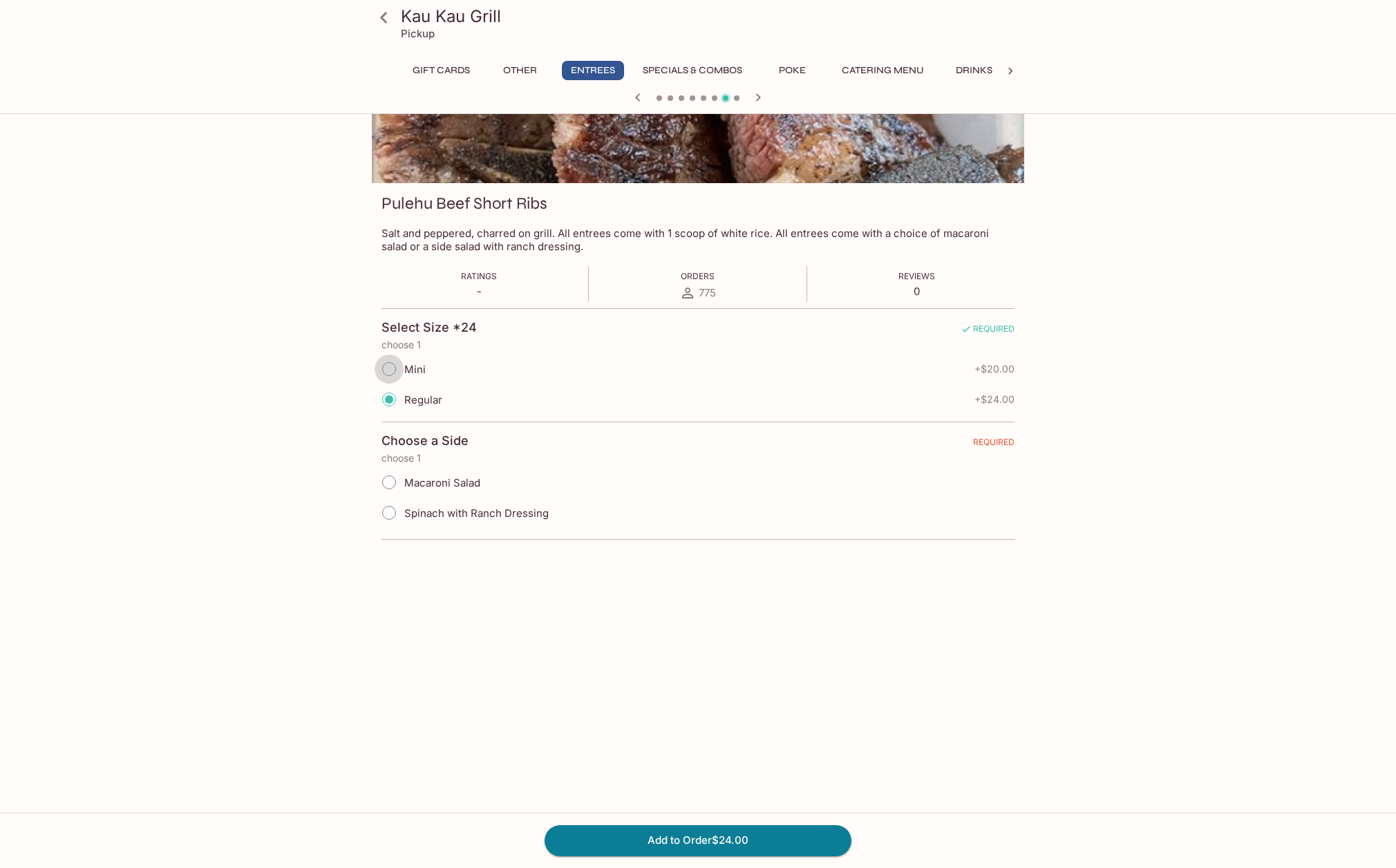
radio input "true"
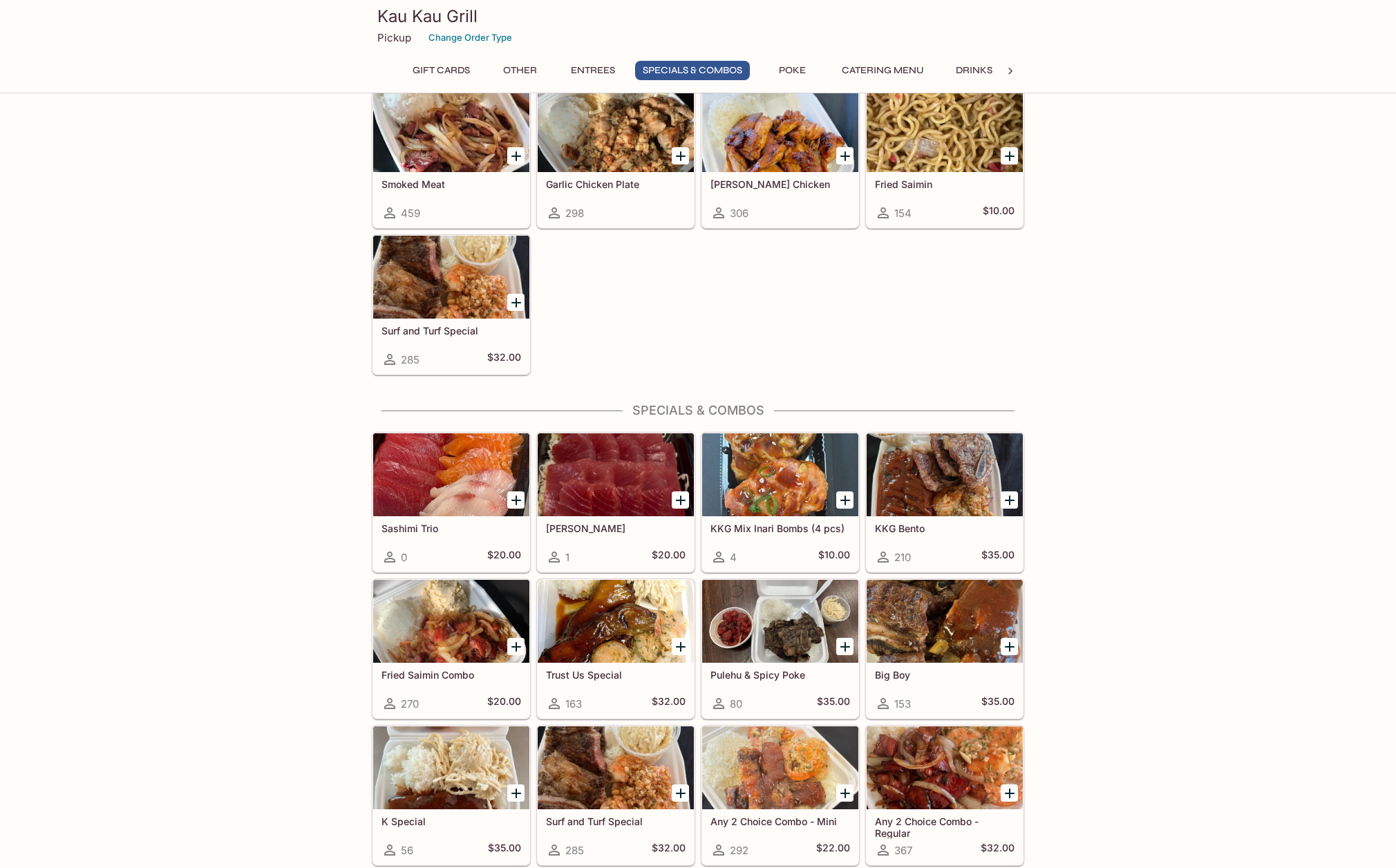
scroll to position [1452, 0]
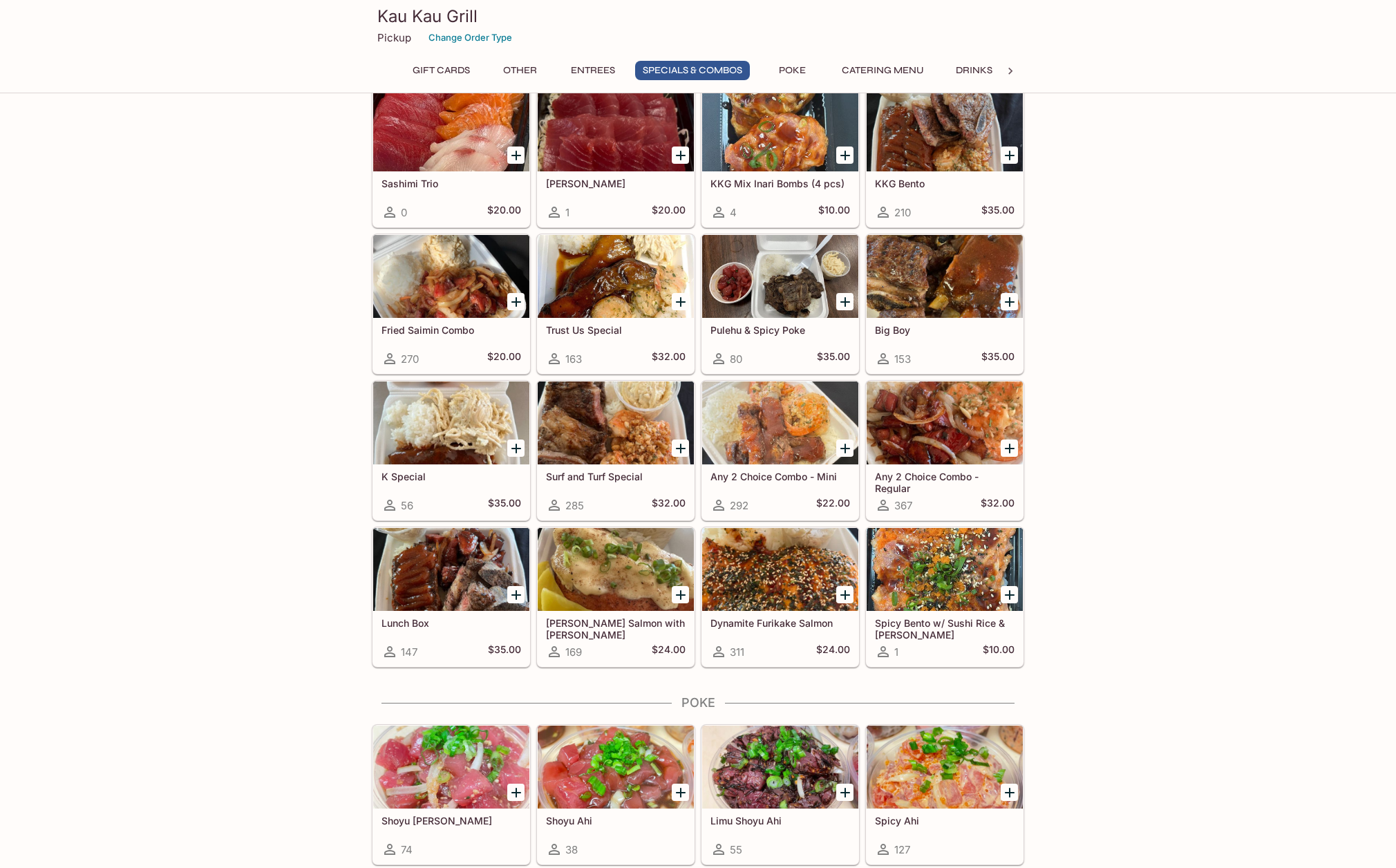
click at [766, 268] on div at bounding box center [780, 276] width 156 height 83
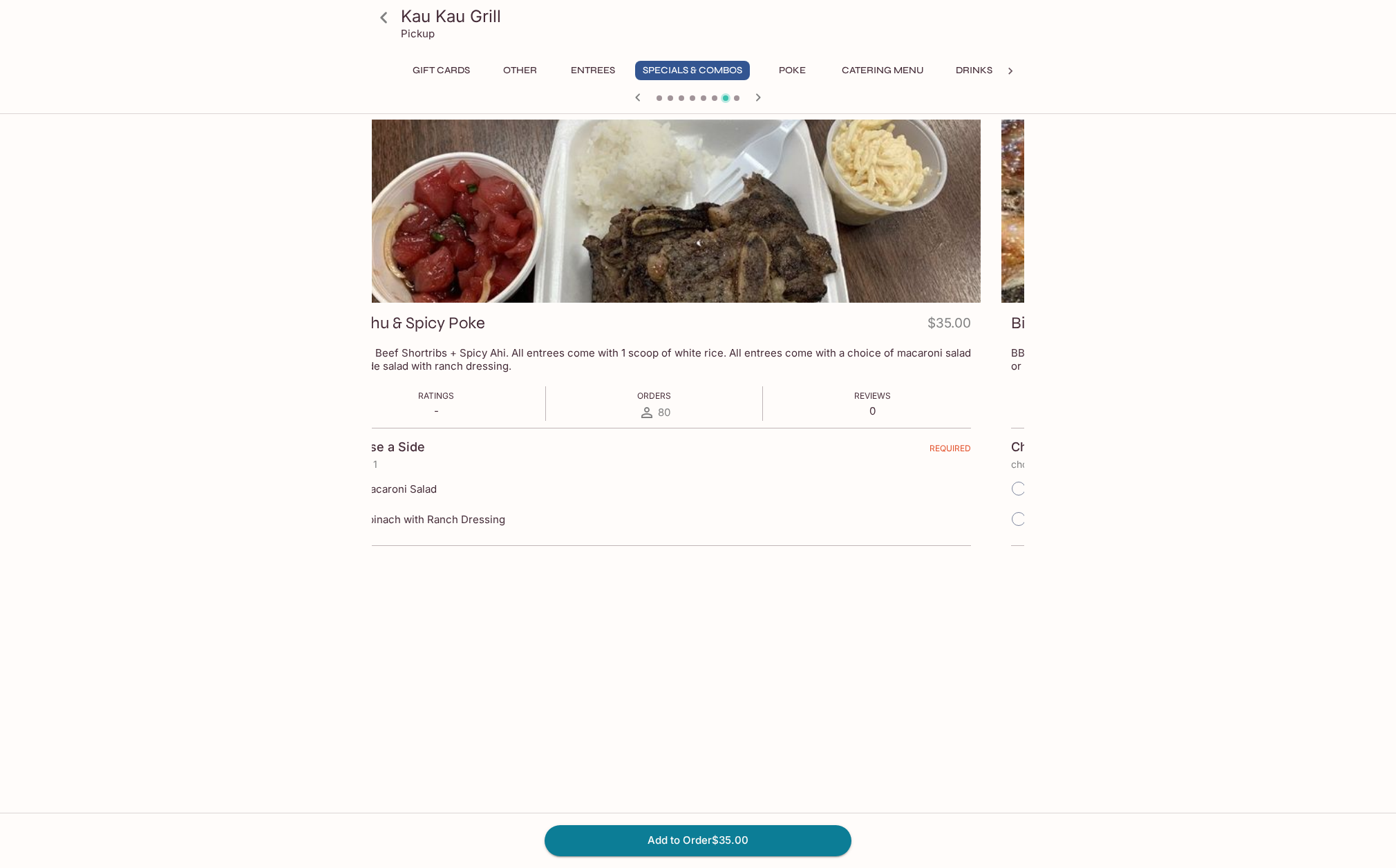
drag, startPoint x: 706, startPoint y: 278, endPoint x: 644, endPoint y: 170, distance: 124.5
click at [669, 170] on div at bounding box center [654, 211] width 652 height 183
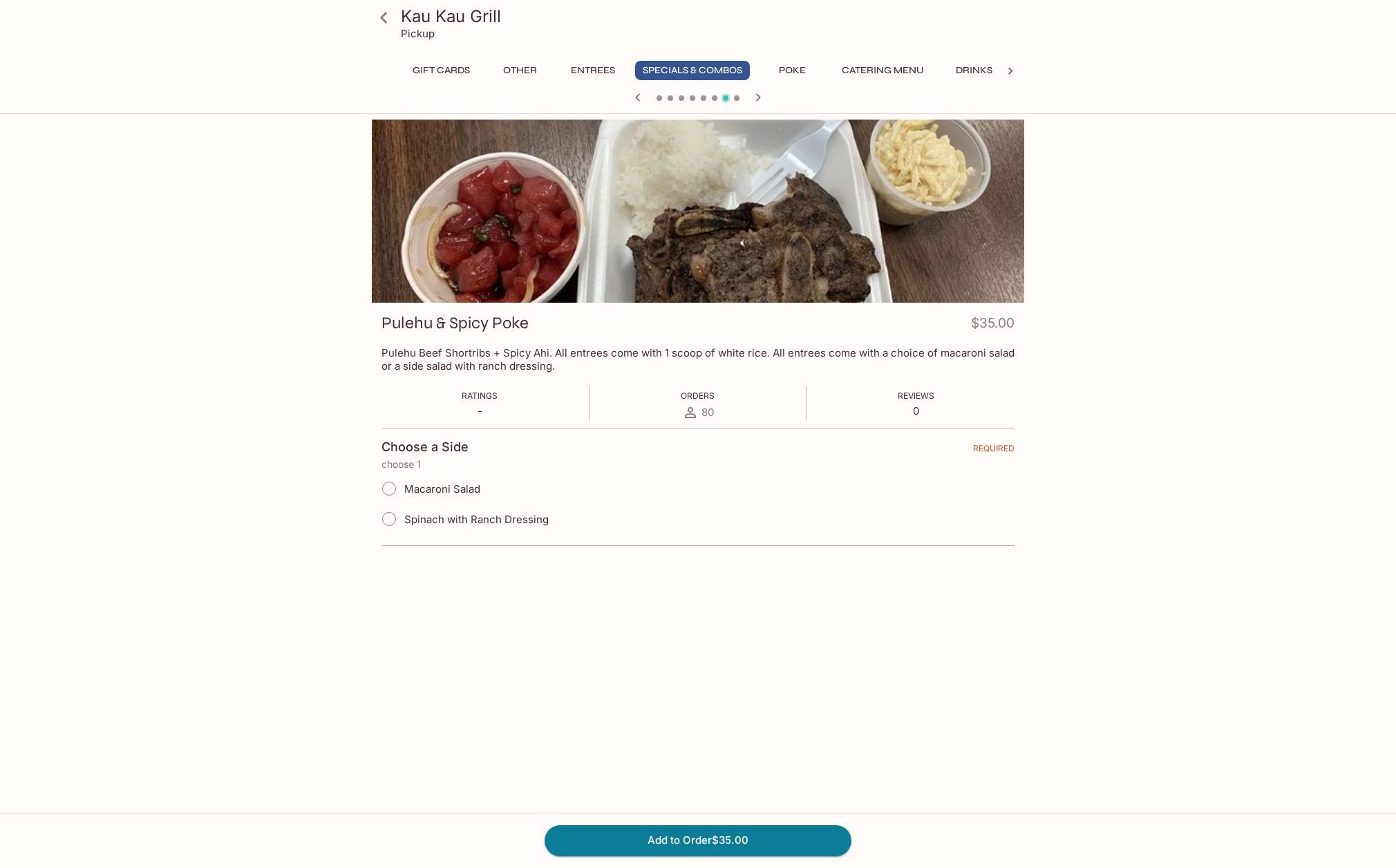
click at [259, 555] on div "Kau Kau Grill Pickup Gift Cards Other Entrees Specials & Combos Poke Catering M…" at bounding box center [698, 507] width 884 height 775
